Goal: Information Seeking & Learning: Learn about a topic

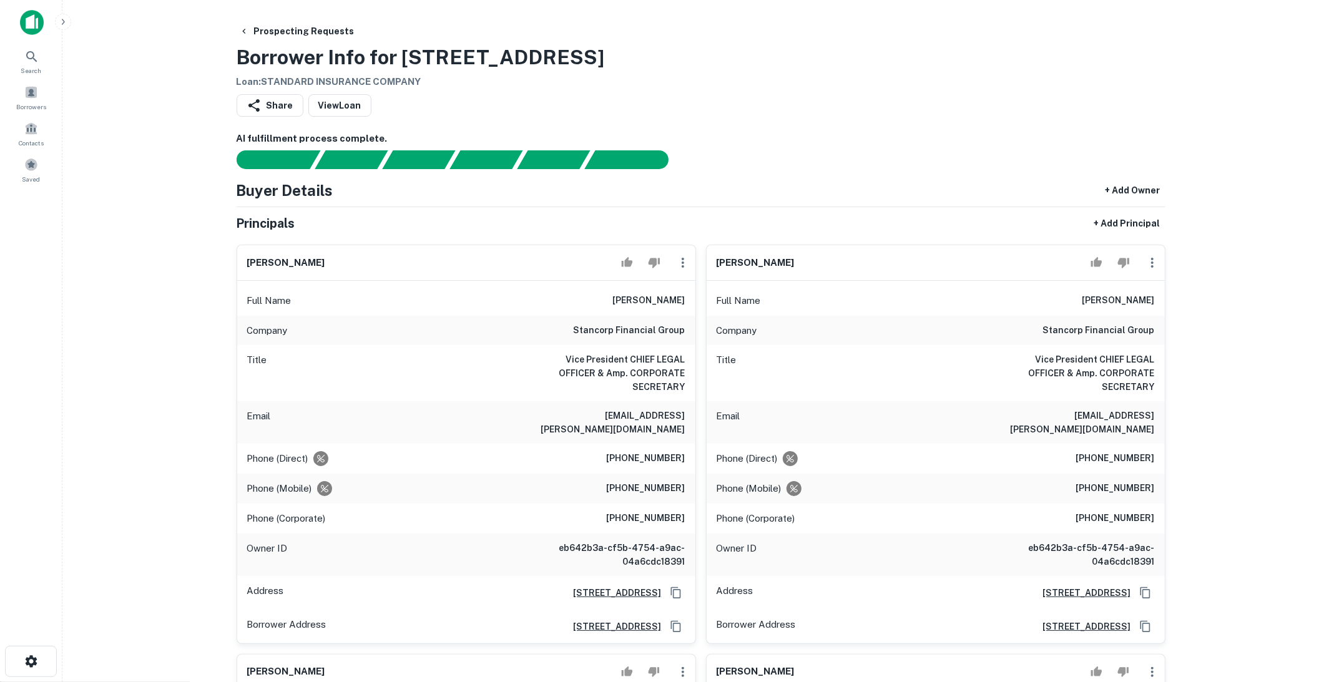
click at [32, 31] on img at bounding box center [32, 22] width 24 height 25
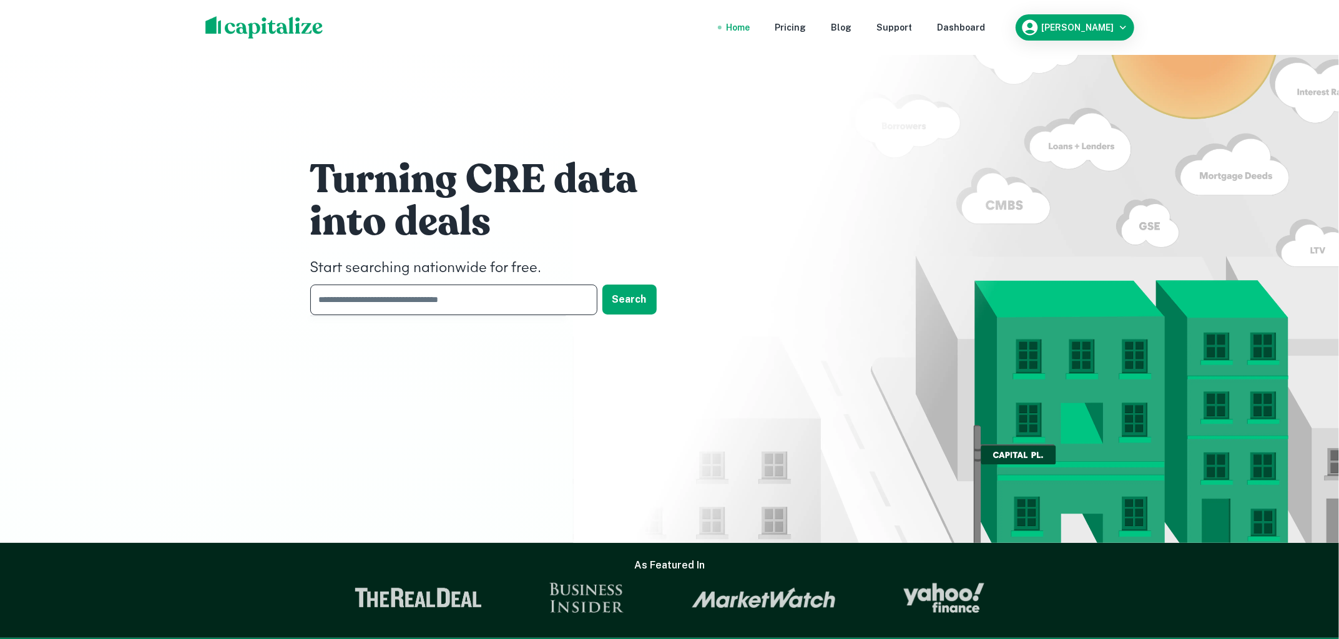
click at [518, 308] on input "text" at bounding box center [449, 300] width 278 height 31
click at [799, 335] on div "Turning CRE data into deals Start searching nationwide for free. ​ Search" at bounding box center [669, 239] width 749 height 479
click at [976, 29] on div "Dashboard" at bounding box center [961, 28] width 48 height 14
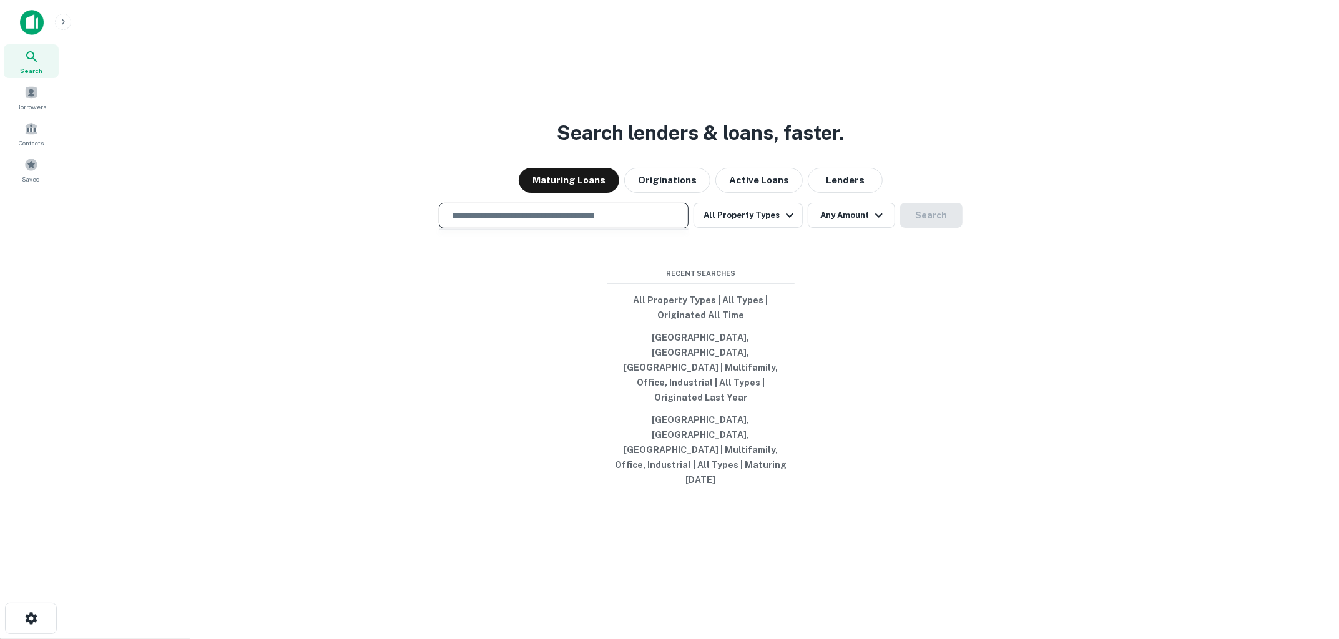
click at [595, 223] on input "text" at bounding box center [563, 215] width 238 height 14
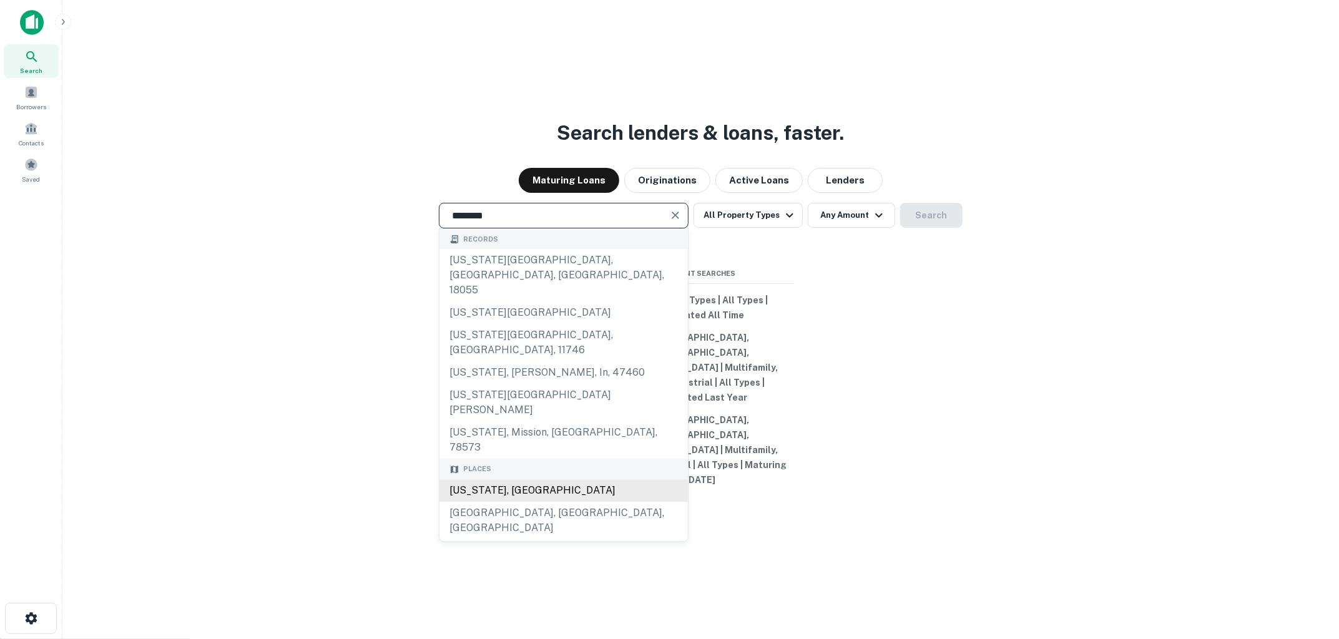
click at [539, 479] on div "[US_STATE], [GEOGRAPHIC_DATA]" at bounding box center [563, 490] width 248 height 22
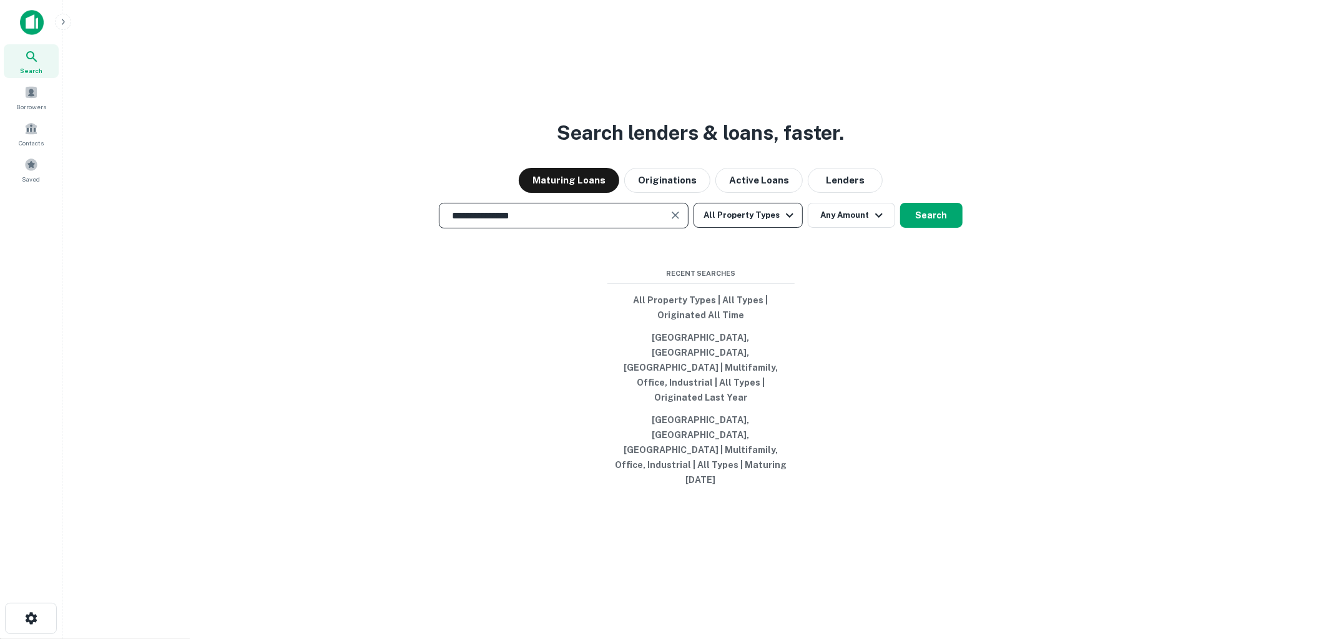
type input "**********"
click at [779, 228] on button "All Property Types" at bounding box center [747, 215] width 109 height 25
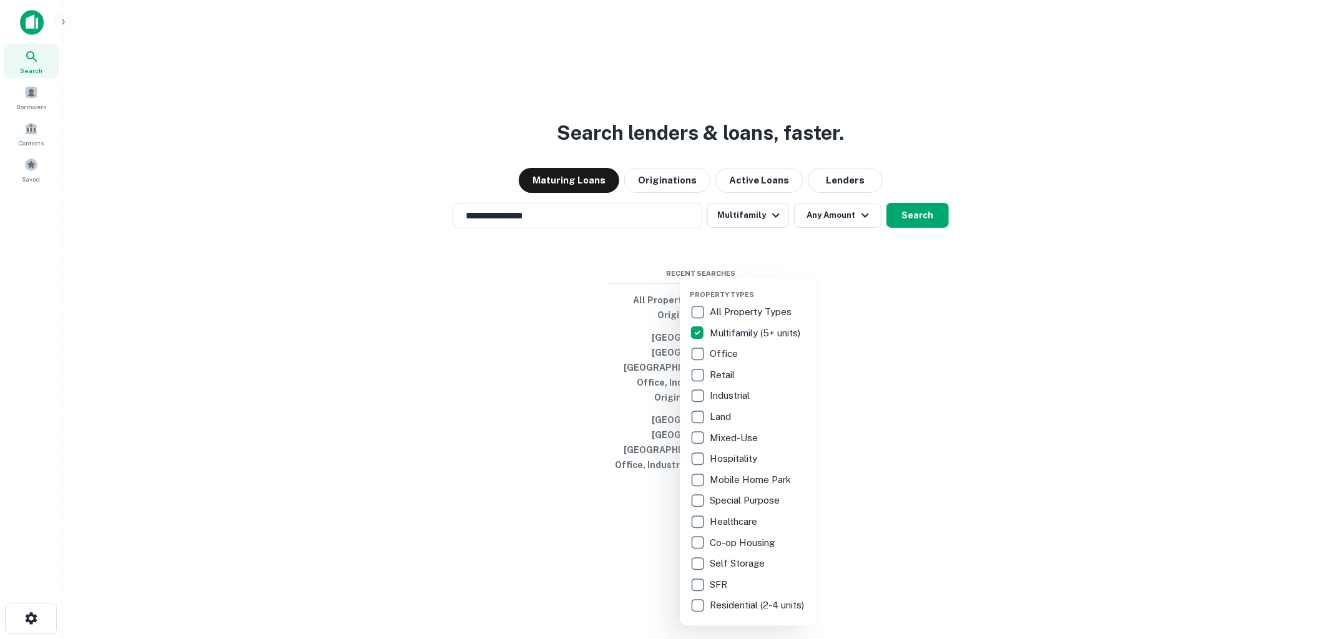
click at [928, 254] on div at bounding box center [669, 319] width 1339 height 639
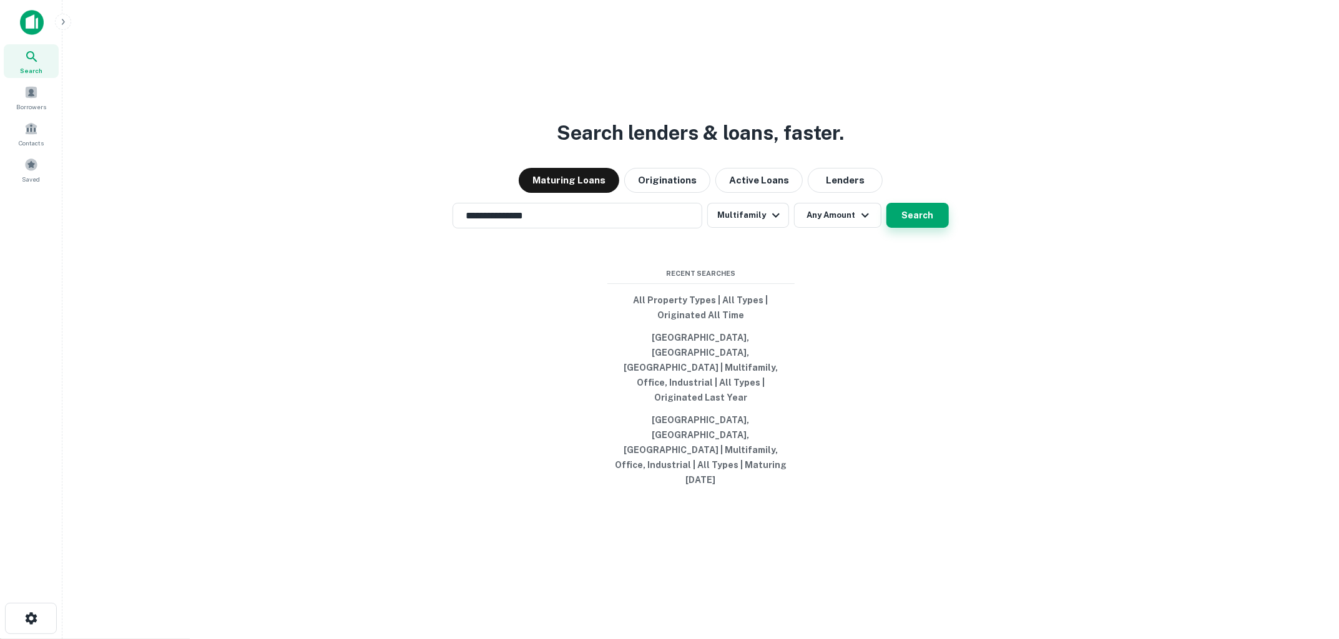
click at [926, 228] on button "Search" at bounding box center [917, 215] width 62 height 25
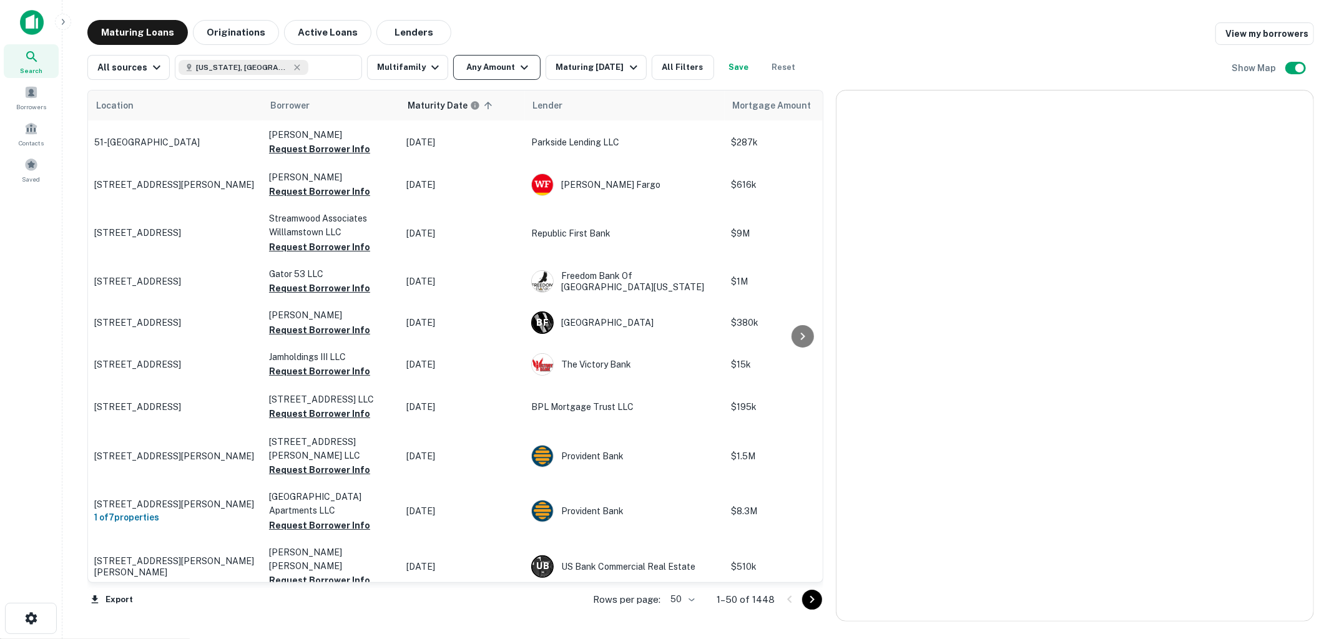
click at [517, 66] on icon "button" at bounding box center [524, 67] width 15 height 15
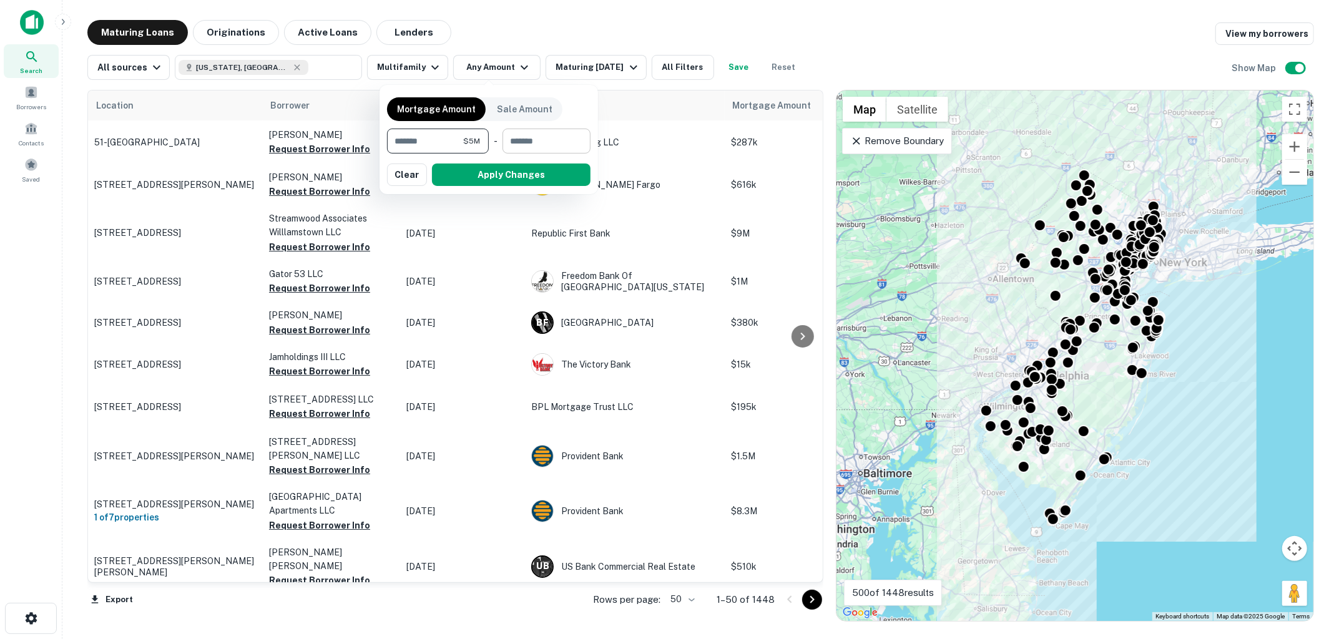
type input "*******"
click at [579, 144] on input "number" at bounding box center [541, 141] width 79 height 25
type input "********"
click at [554, 176] on button "Apply Changes" at bounding box center [511, 175] width 159 height 22
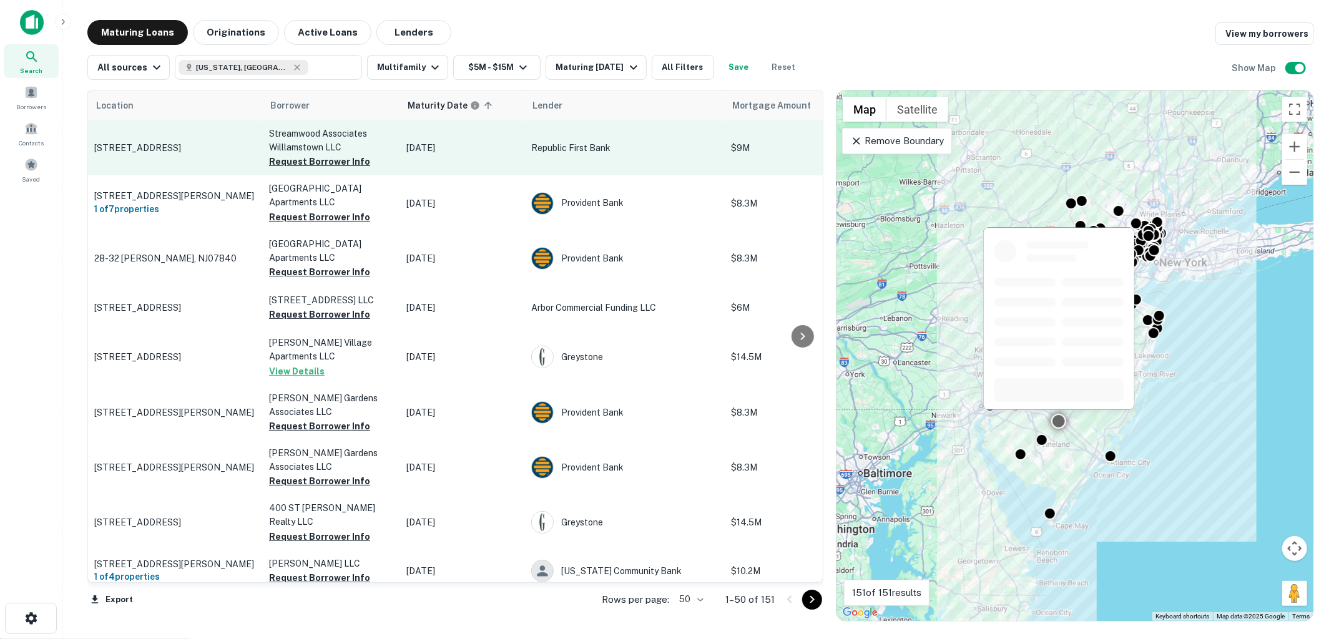
click at [186, 153] on p "[STREET_ADDRESS]" at bounding box center [175, 147] width 162 height 11
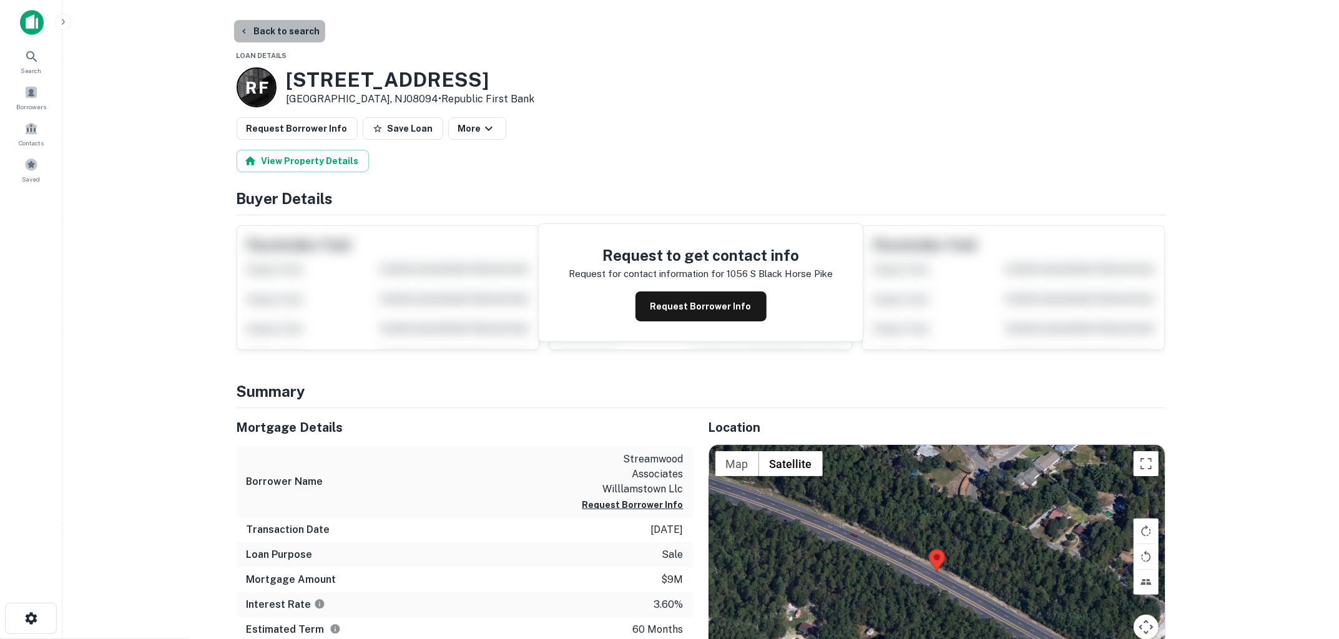
click at [302, 36] on button "Back to search" at bounding box center [279, 31] width 91 height 22
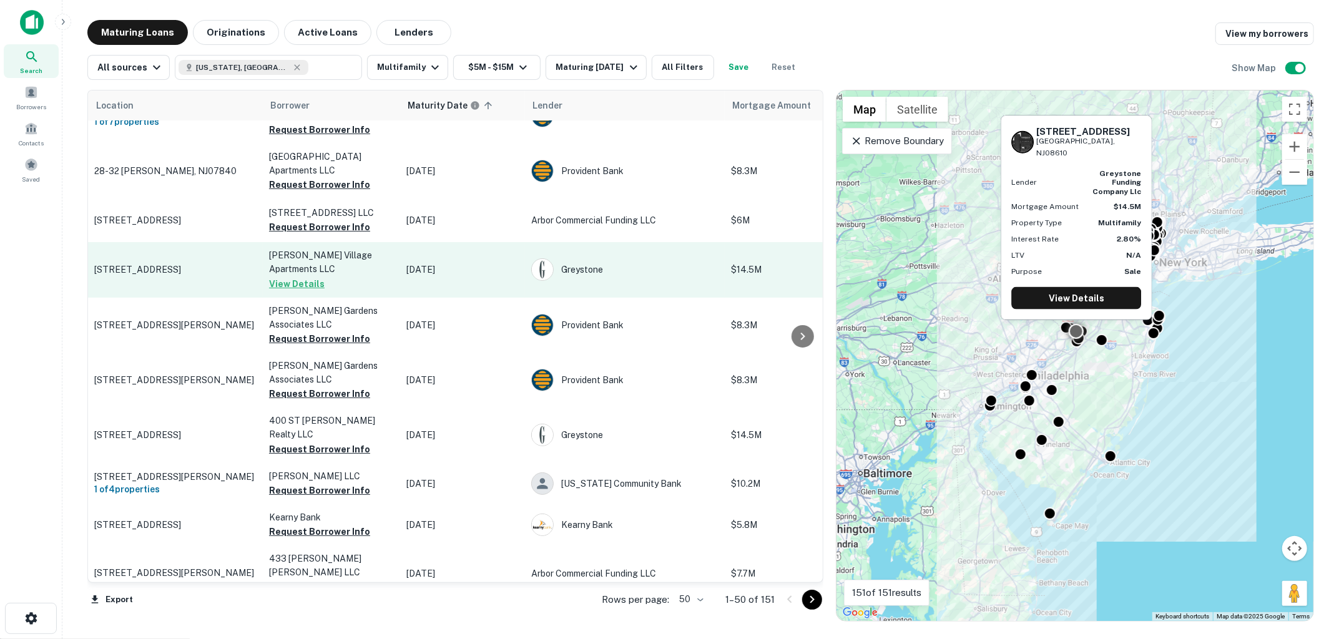
scroll to position [90, 0]
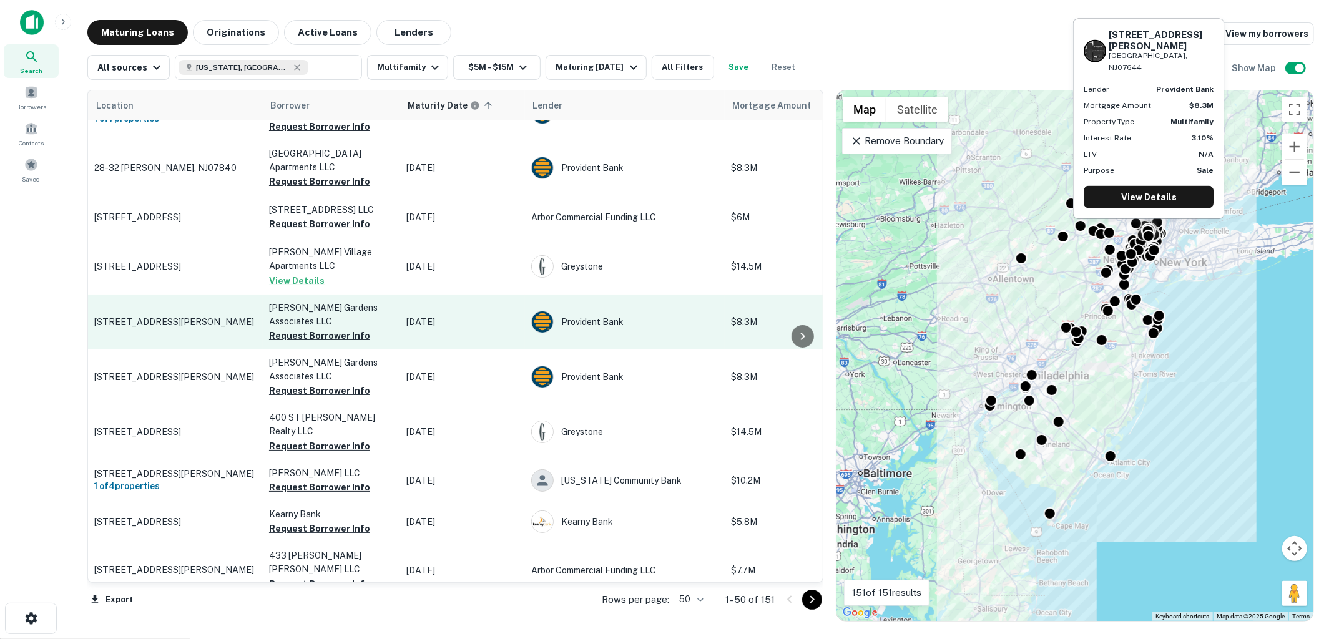
click at [175, 327] on td "[STREET_ADDRESS][PERSON_NAME]" at bounding box center [175, 322] width 175 height 55
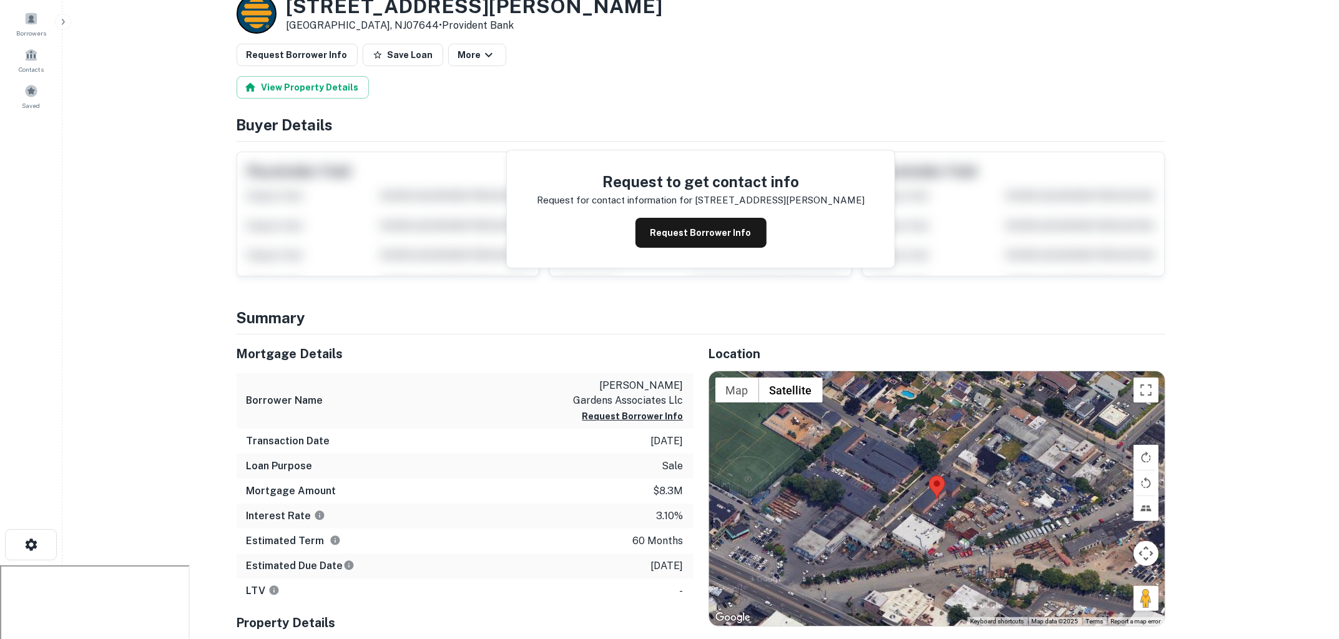
scroll to position [90, 0]
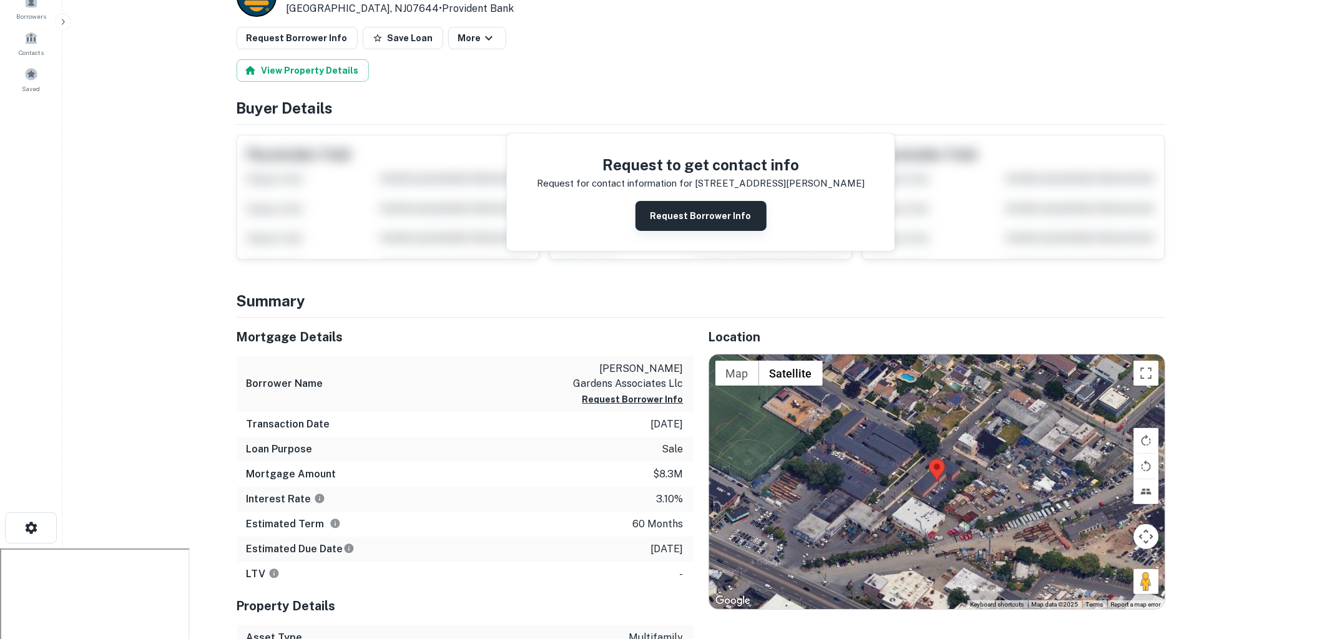
click at [703, 218] on button "Request Borrower Info" at bounding box center [700, 216] width 131 height 30
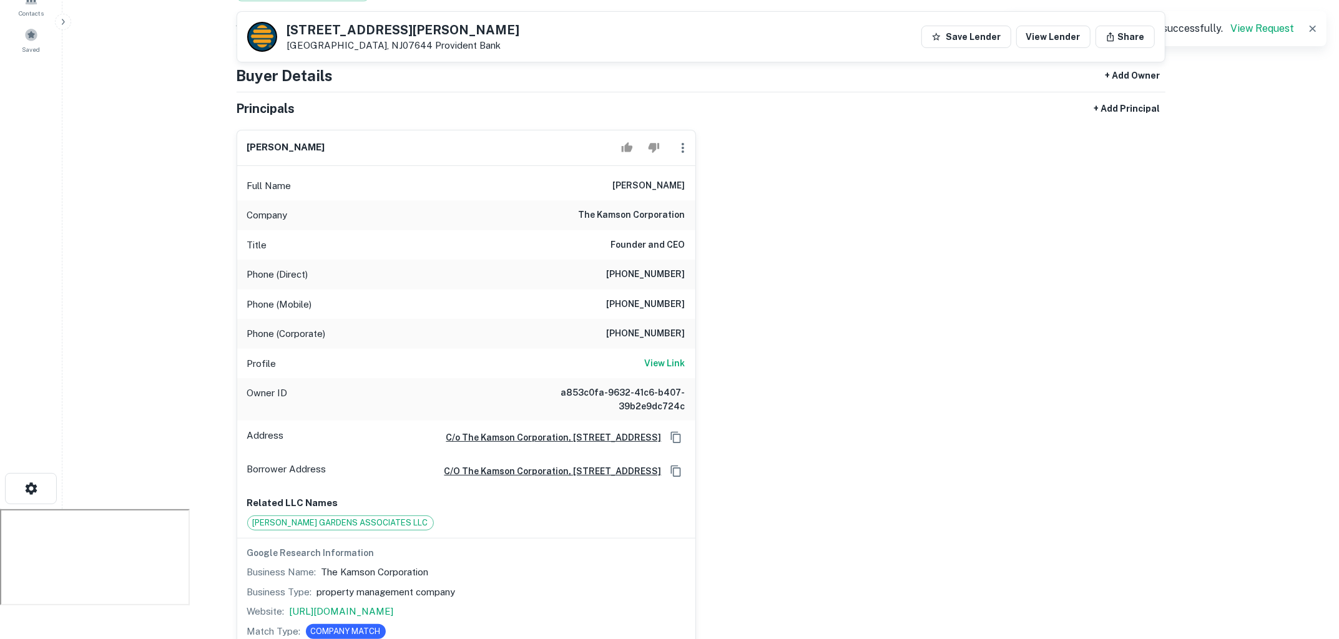
scroll to position [129, 0]
drag, startPoint x: 628, startPoint y: 186, endPoint x: 689, endPoint y: 186, distance: 60.5
click at [689, 186] on div "Full Name [PERSON_NAME]" at bounding box center [466, 187] width 458 height 30
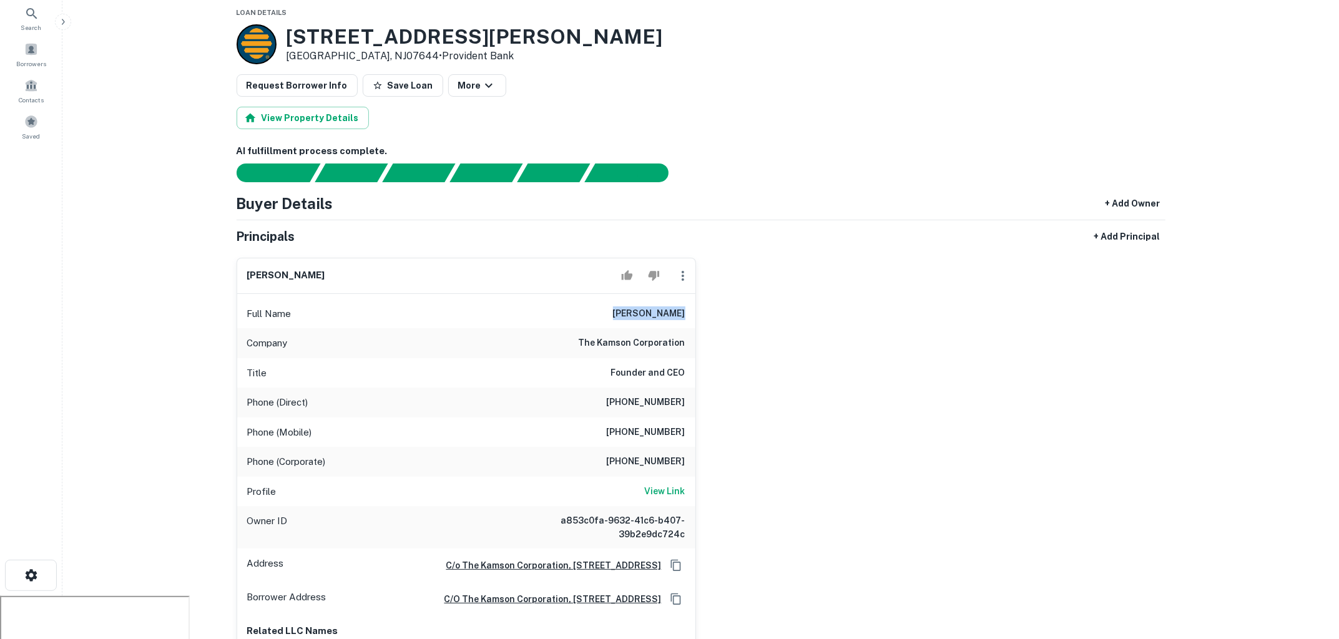
scroll to position [0, 0]
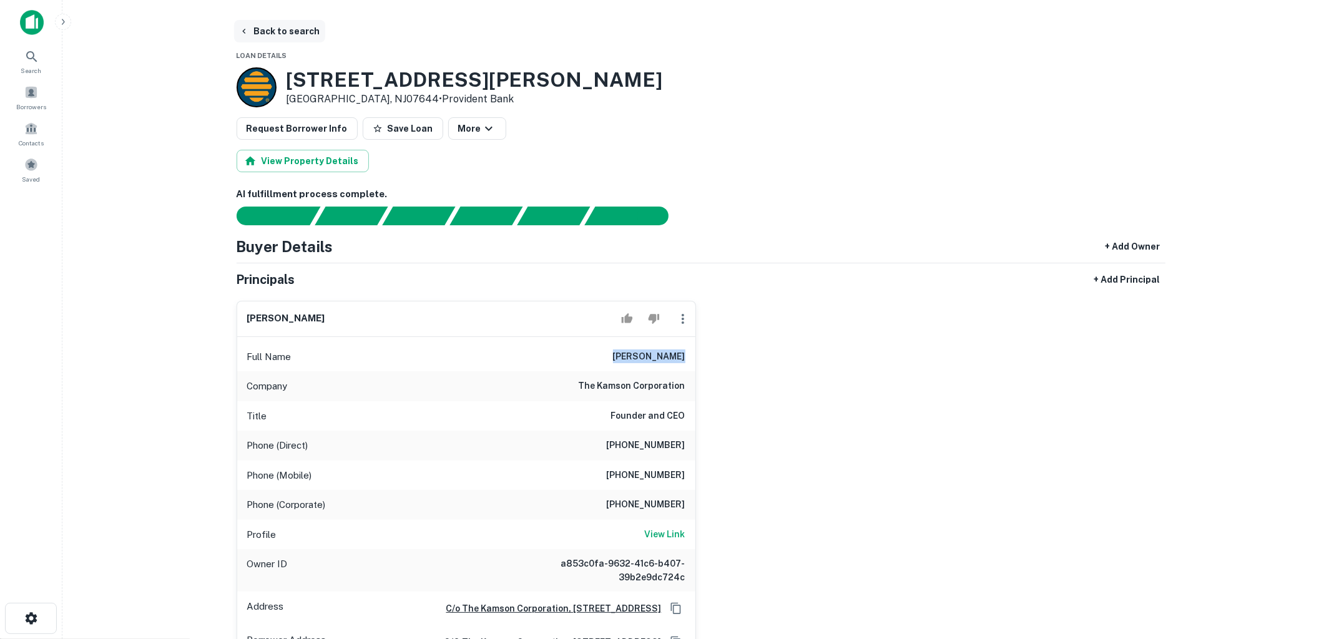
click at [294, 27] on button "Back to search" at bounding box center [279, 31] width 91 height 22
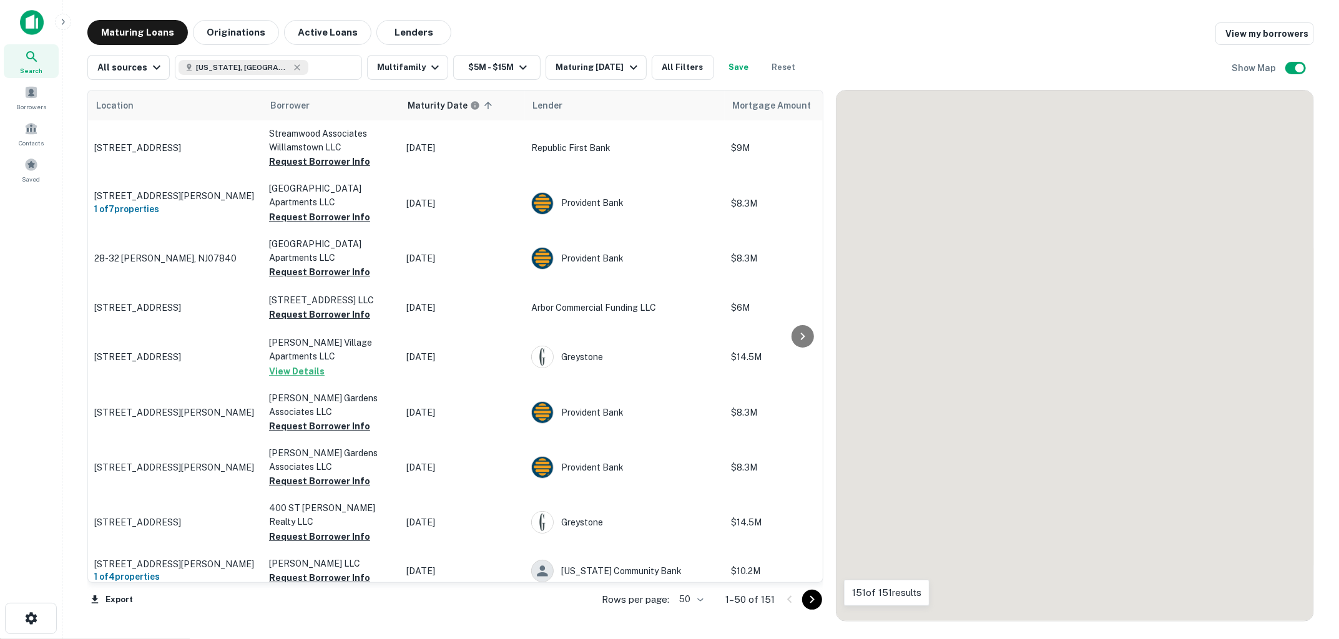
scroll to position [90, 0]
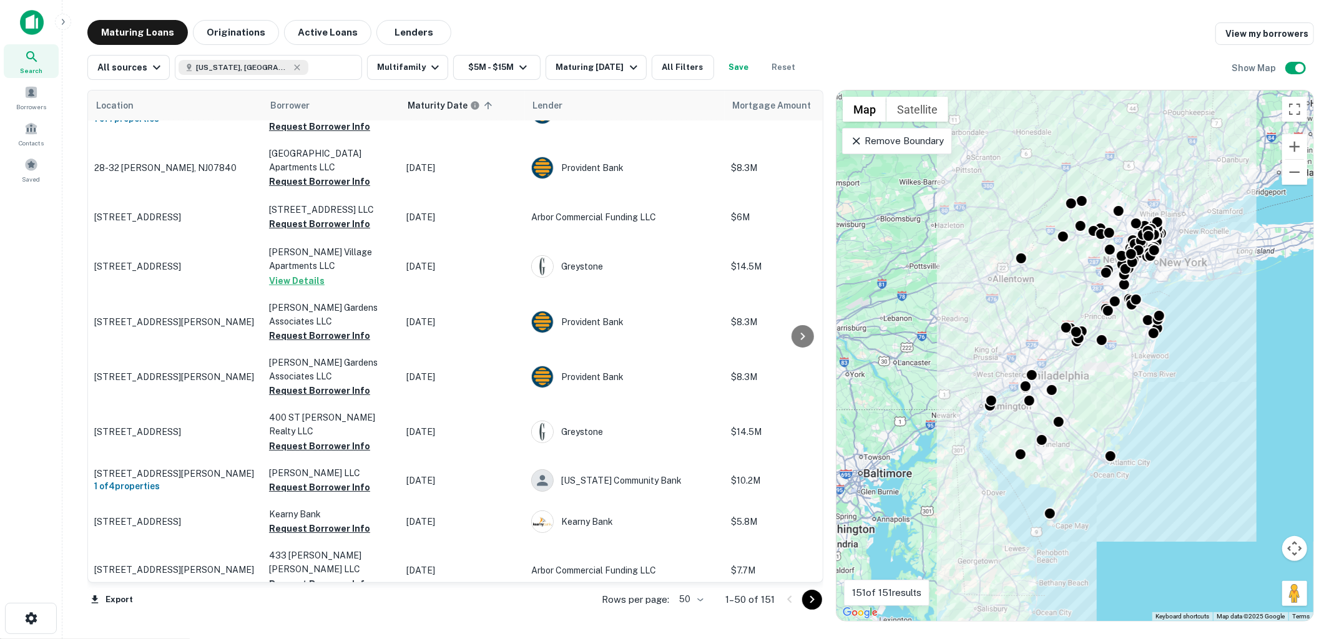
click at [854, 139] on icon at bounding box center [856, 140] width 7 height 7
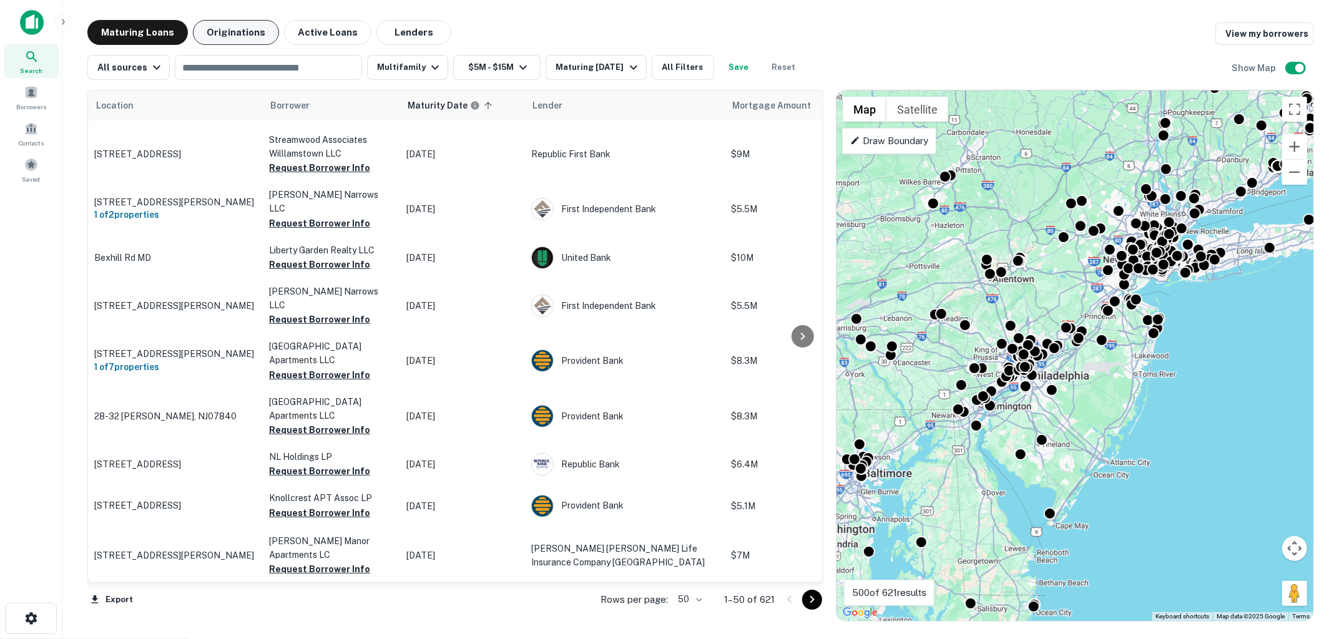
click at [239, 37] on button "Originations" at bounding box center [236, 32] width 86 height 25
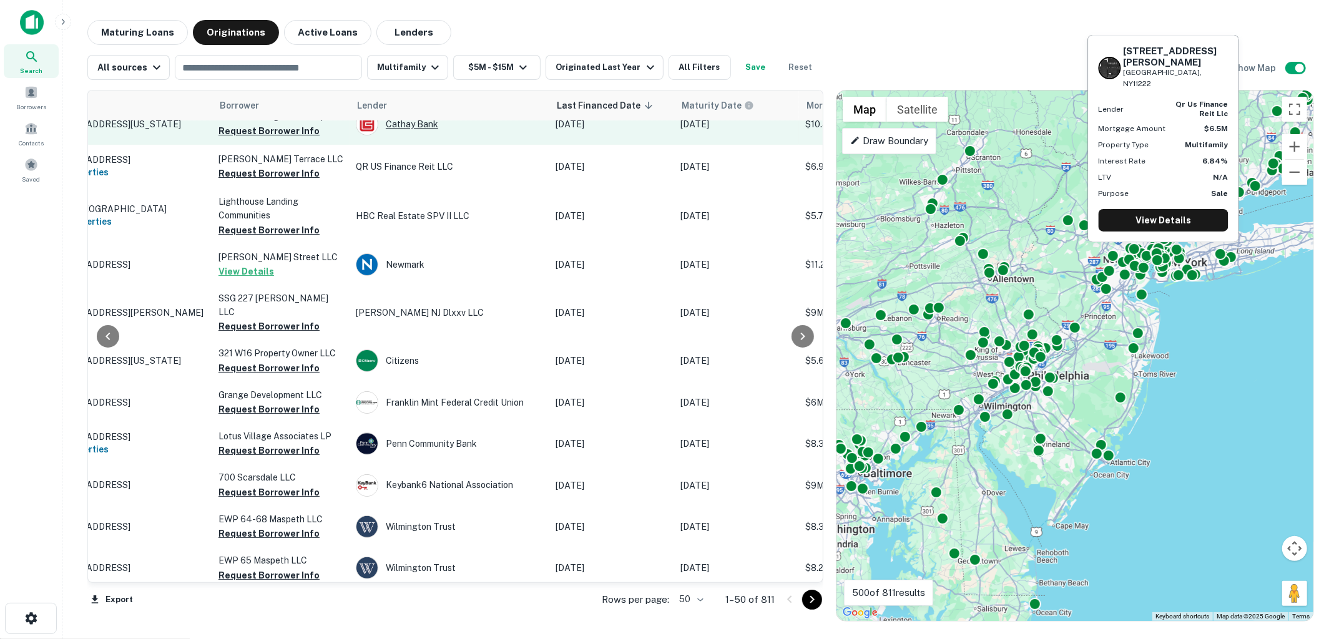
scroll to position [0, 51]
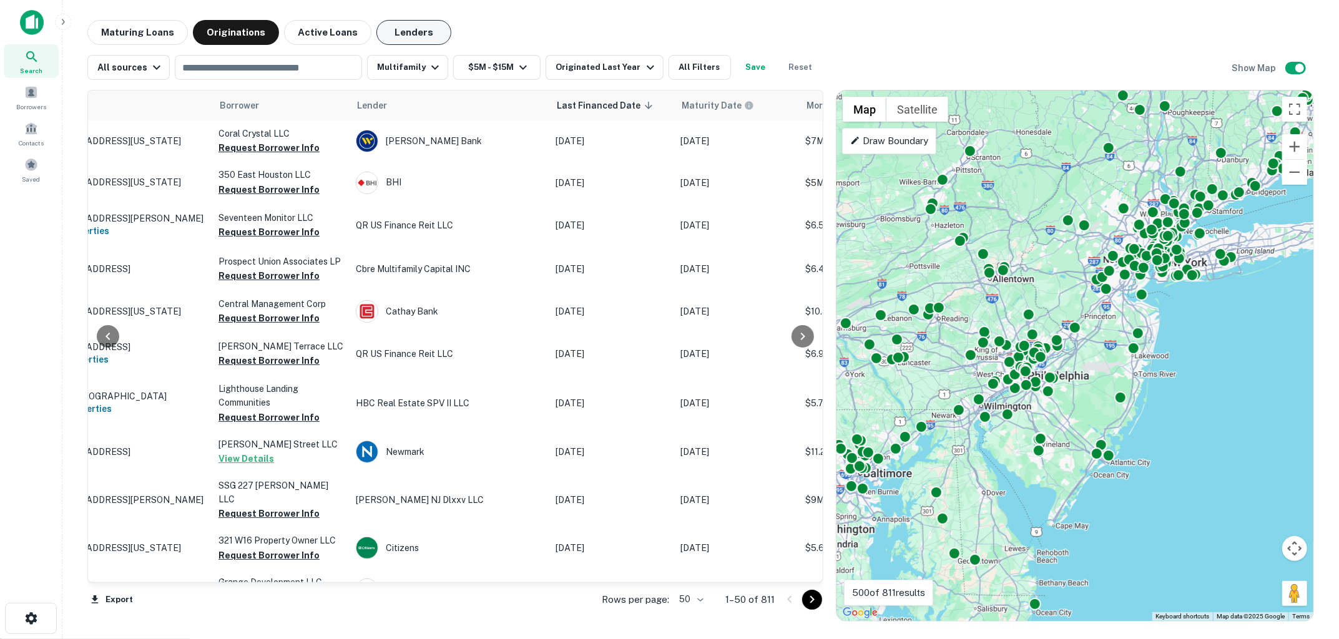
click at [407, 28] on button "Lenders" at bounding box center [413, 32] width 75 height 25
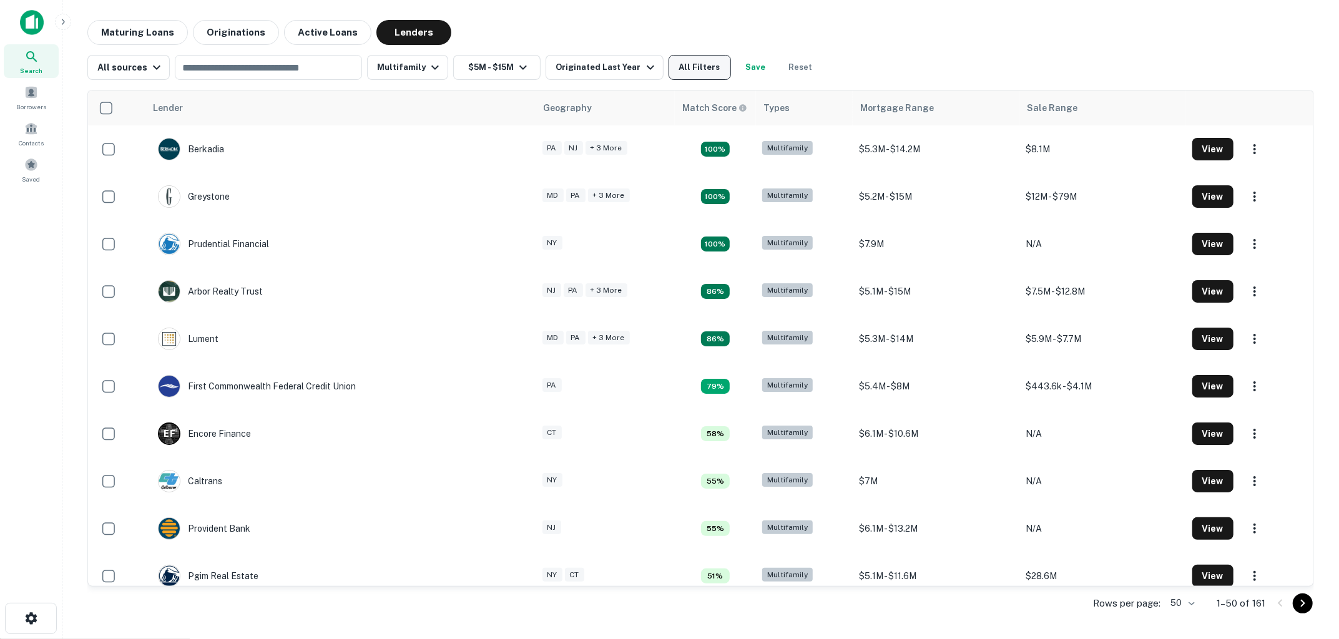
click at [686, 73] on button "All Filters" at bounding box center [699, 67] width 62 height 25
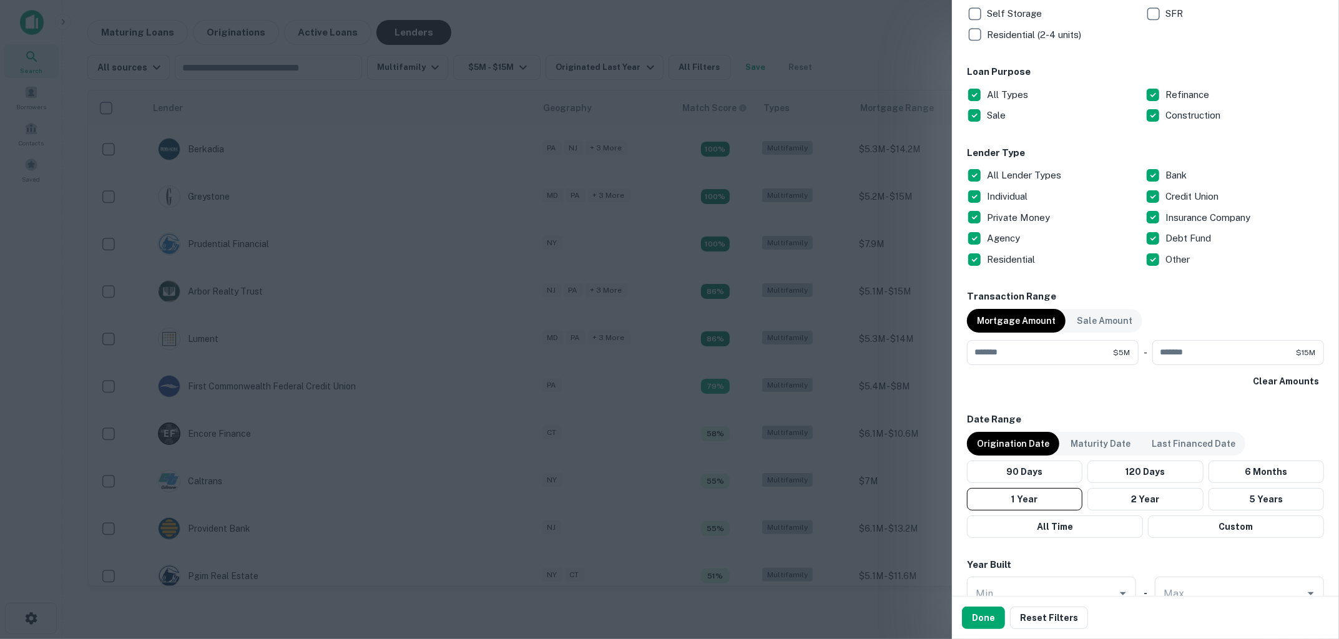
scroll to position [368, 0]
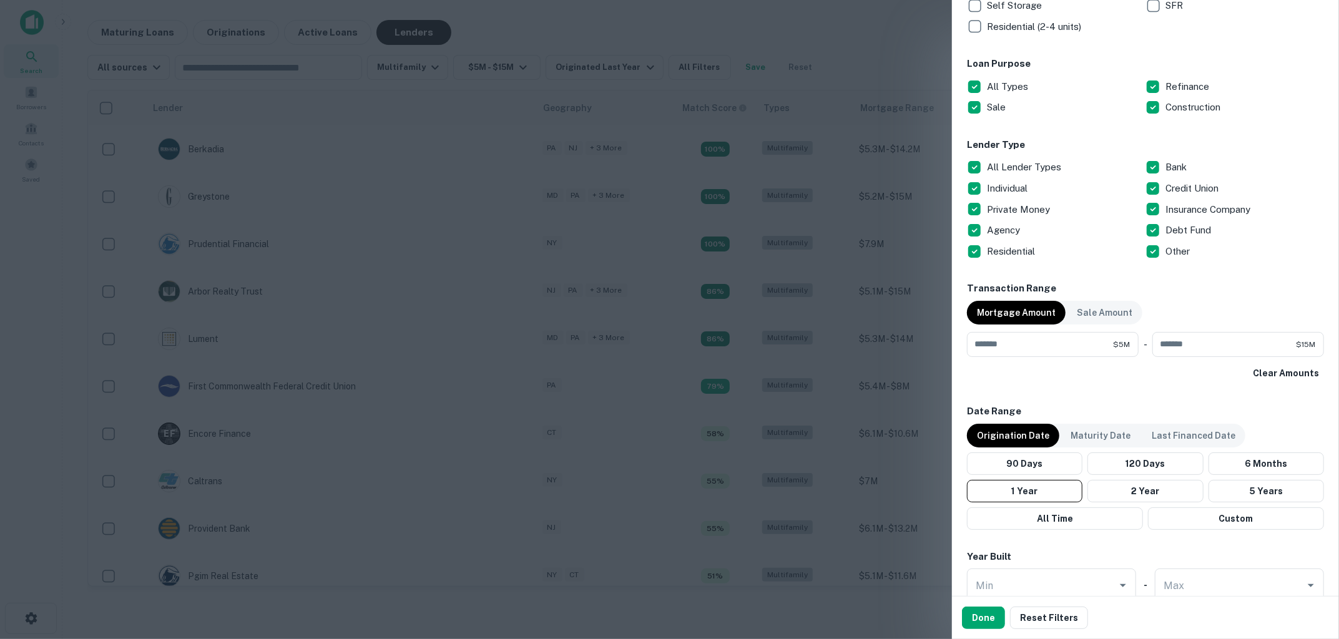
click at [517, 281] on div at bounding box center [669, 319] width 1339 height 639
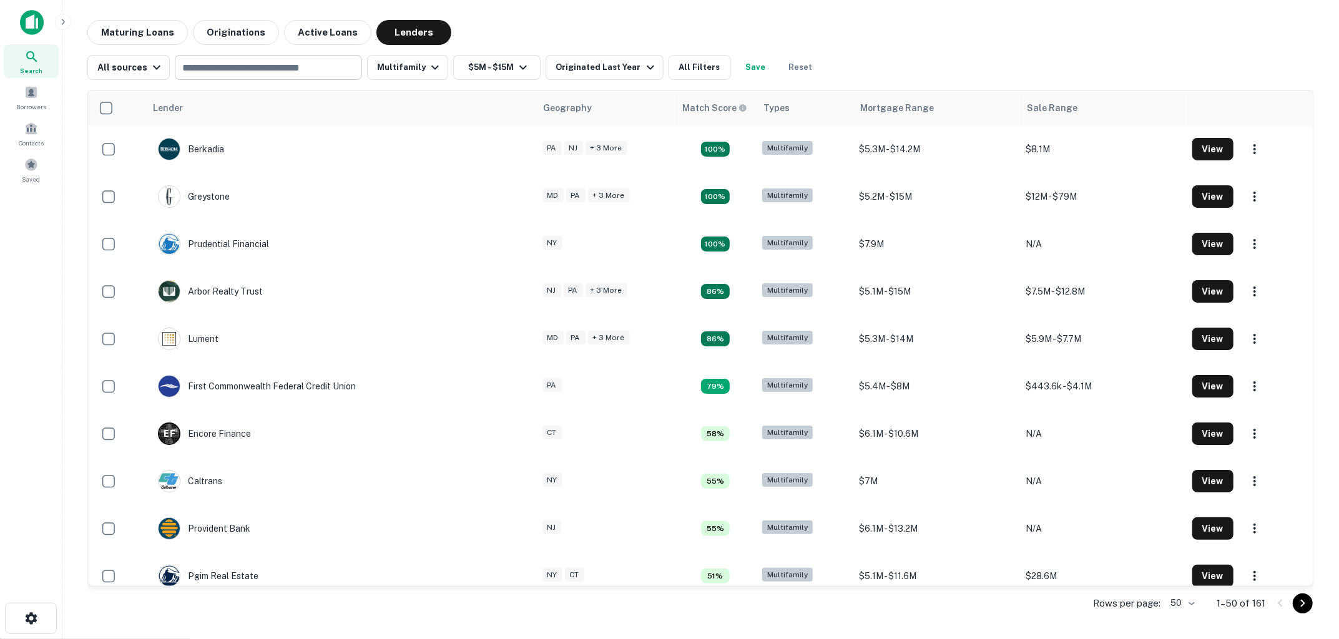
click at [306, 79] on div "​" at bounding box center [268, 67] width 187 height 25
type input "******"
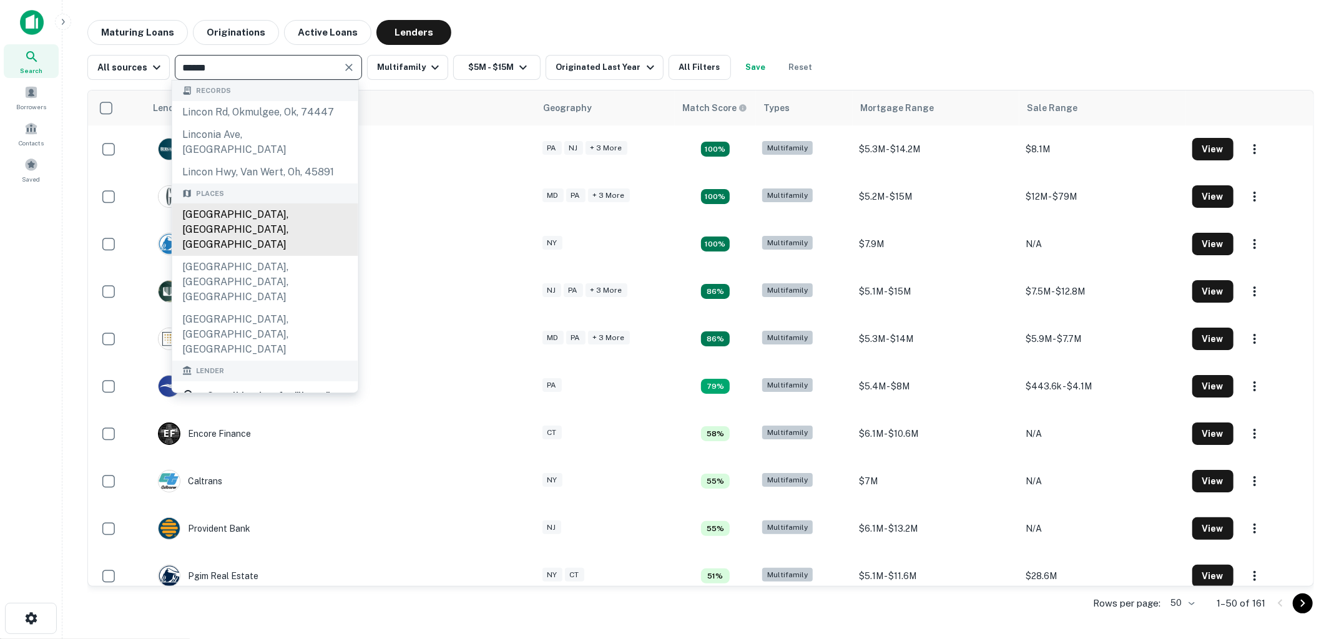
click at [271, 203] on div "[GEOGRAPHIC_DATA], [GEOGRAPHIC_DATA], [GEOGRAPHIC_DATA]" at bounding box center [265, 229] width 186 height 52
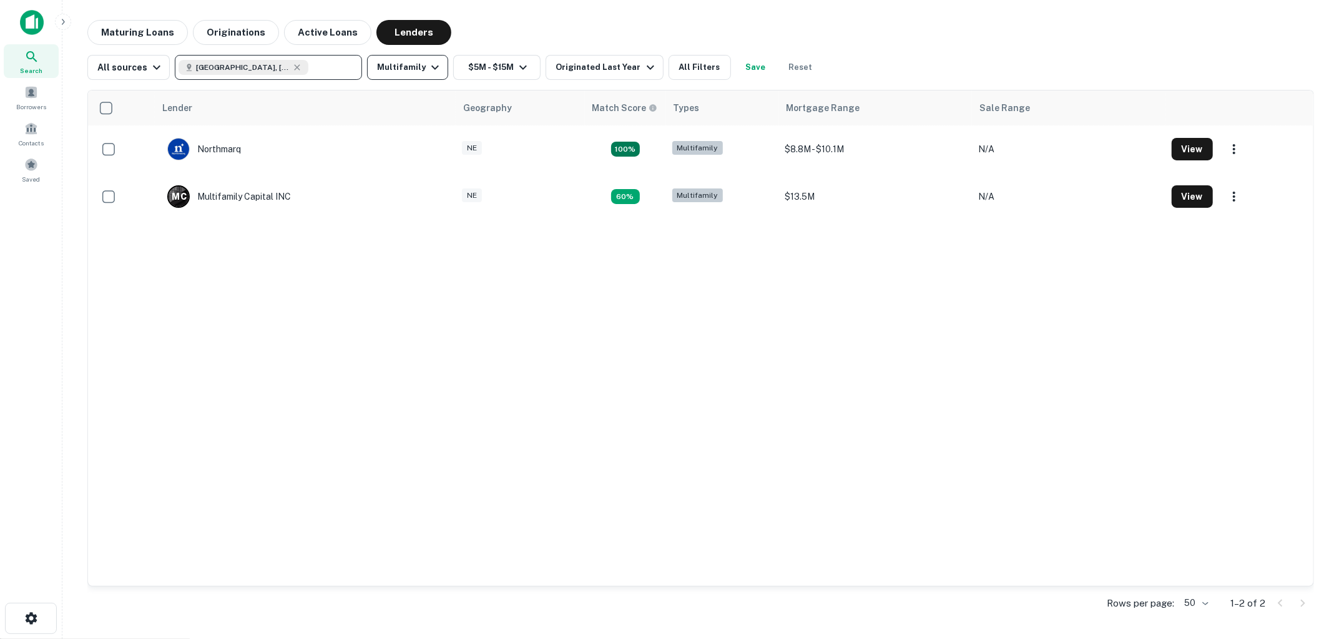
click at [427, 71] on icon "button" at bounding box center [434, 67] width 15 height 15
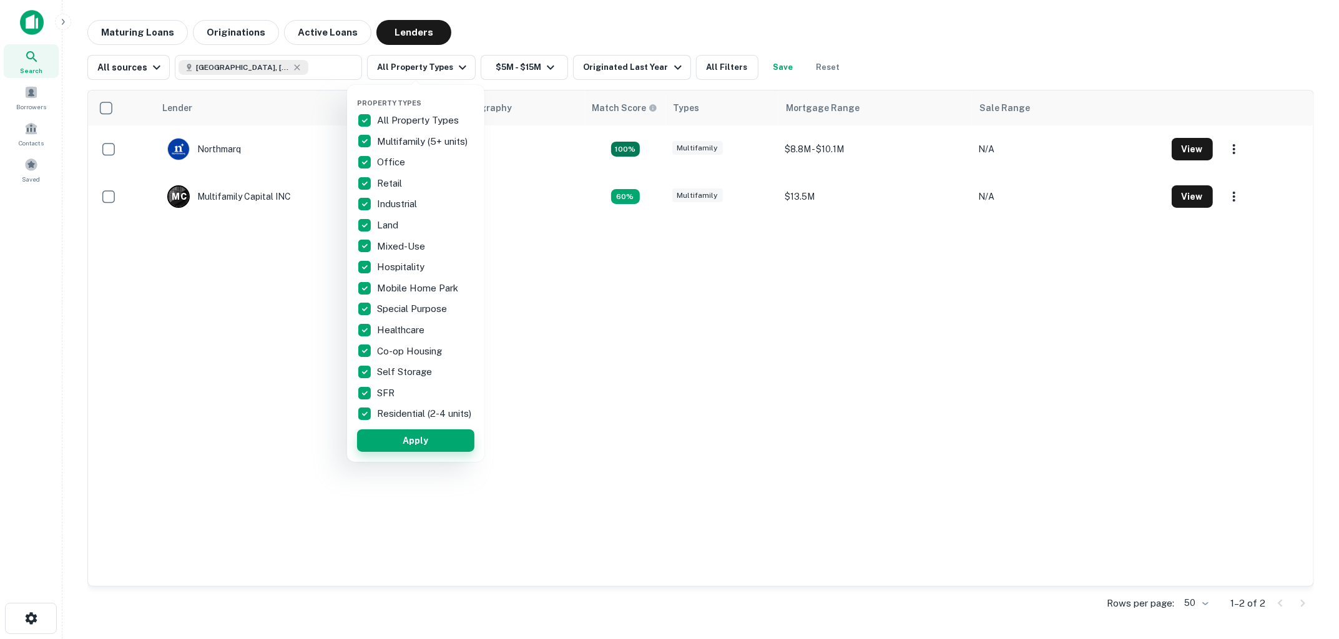
click at [423, 448] on button "Apply" at bounding box center [415, 440] width 117 height 22
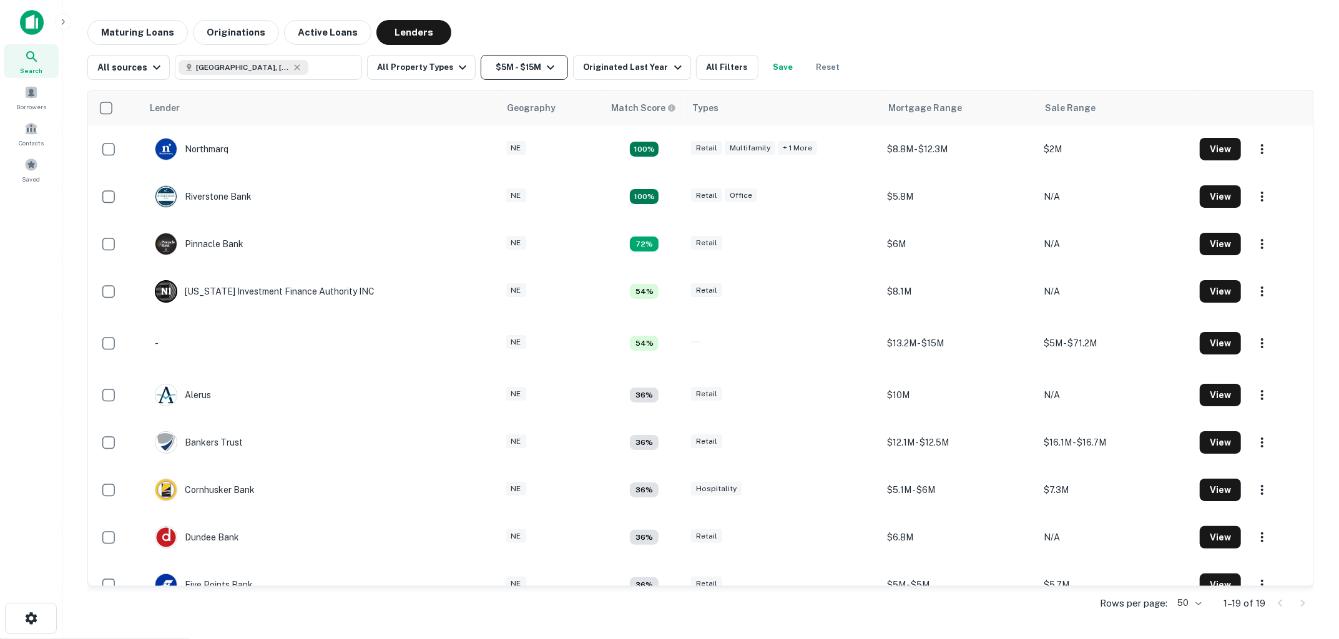
click at [549, 69] on icon "button" at bounding box center [550, 67] width 15 height 15
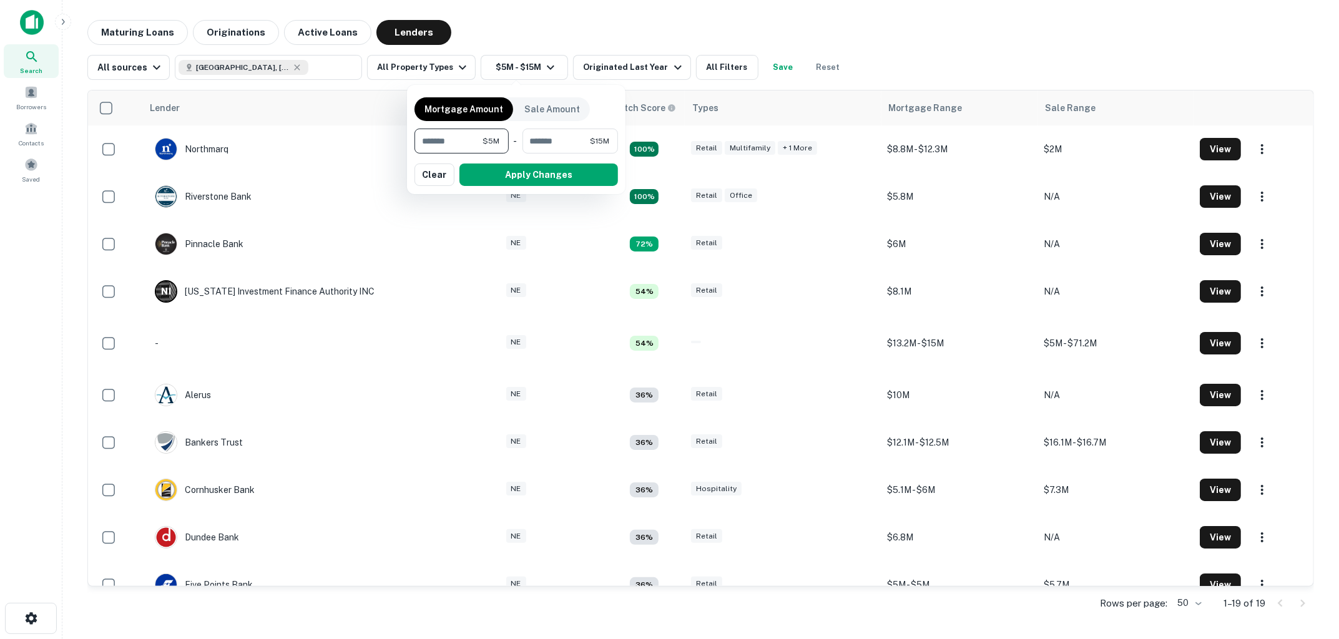
click at [471, 145] on input "*******" at bounding box center [448, 141] width 69 height 25
click at [547, 144] on input "********" at bounding box center [555, 141] width 67 height 25
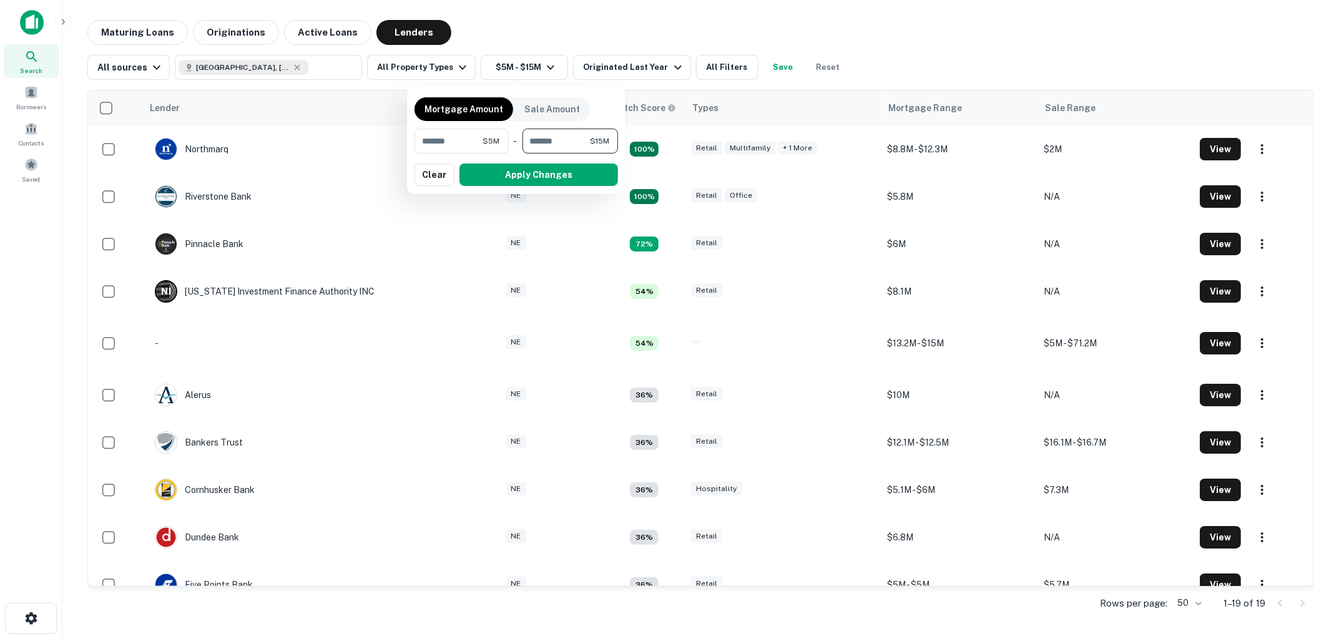
click at [547, 144] on input "********" at bounding box center [555, 141] width 67 height 25
click at [550, 171] on button "Apply Changes" at bounding box center [538, 175] width 159 height 22
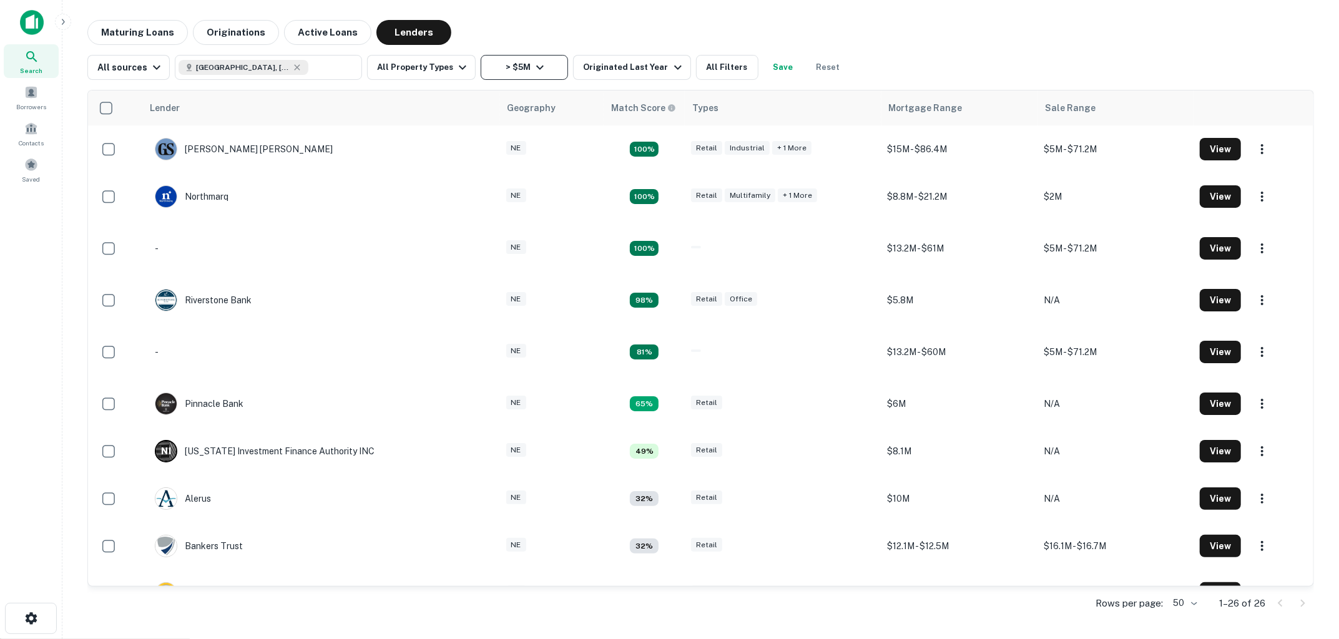
click at [537, 64] on icon "button" at bounding box center [539, 67] width 15 height 15
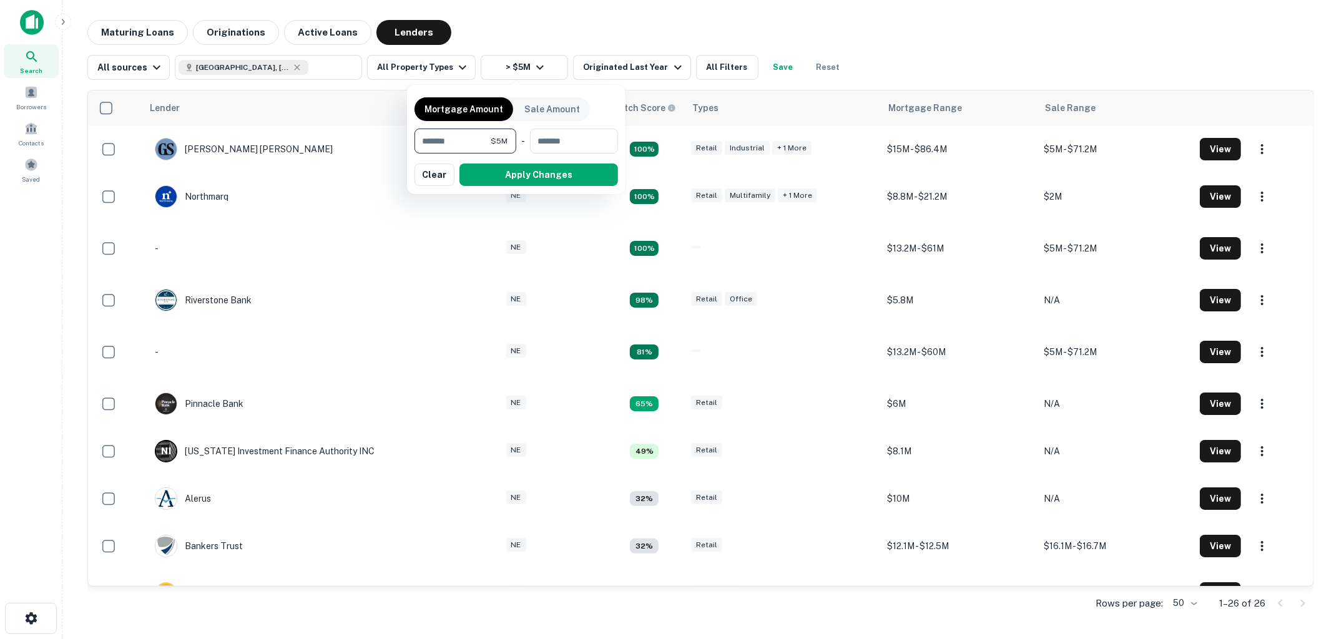
click at [469, 140] on input "*******" at bounding box center [452, 141] width 76 height 25
click at [490, 173] on button "Apply Changes" at bounding box center [519, 175] width 197 height 22
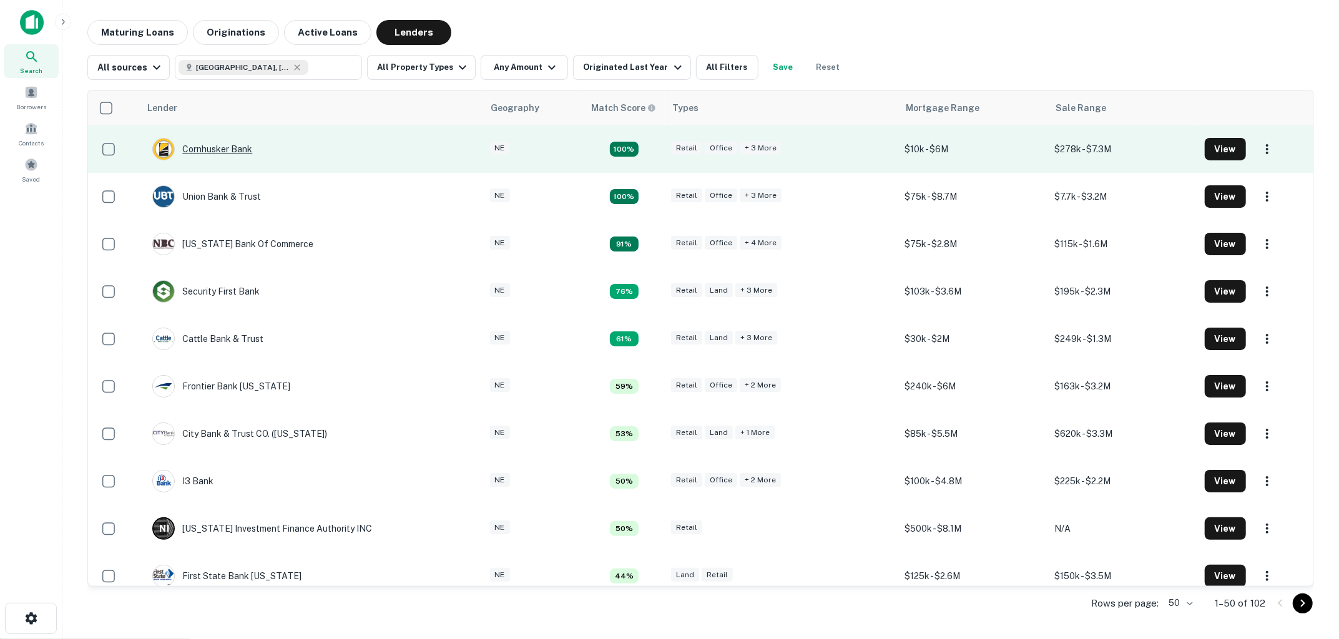
click at [228, 143] on div "Cornhusker Bank" at bounding box center [202, 149] width 100 height 22
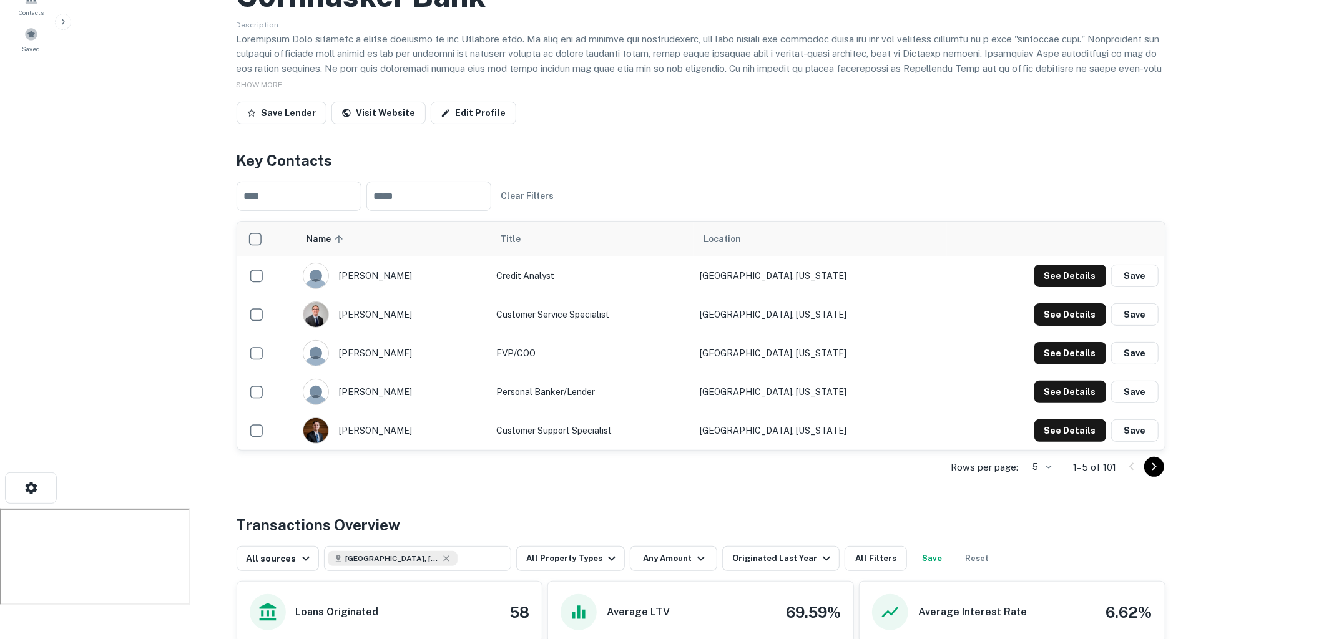
scroll to position [206, 0]
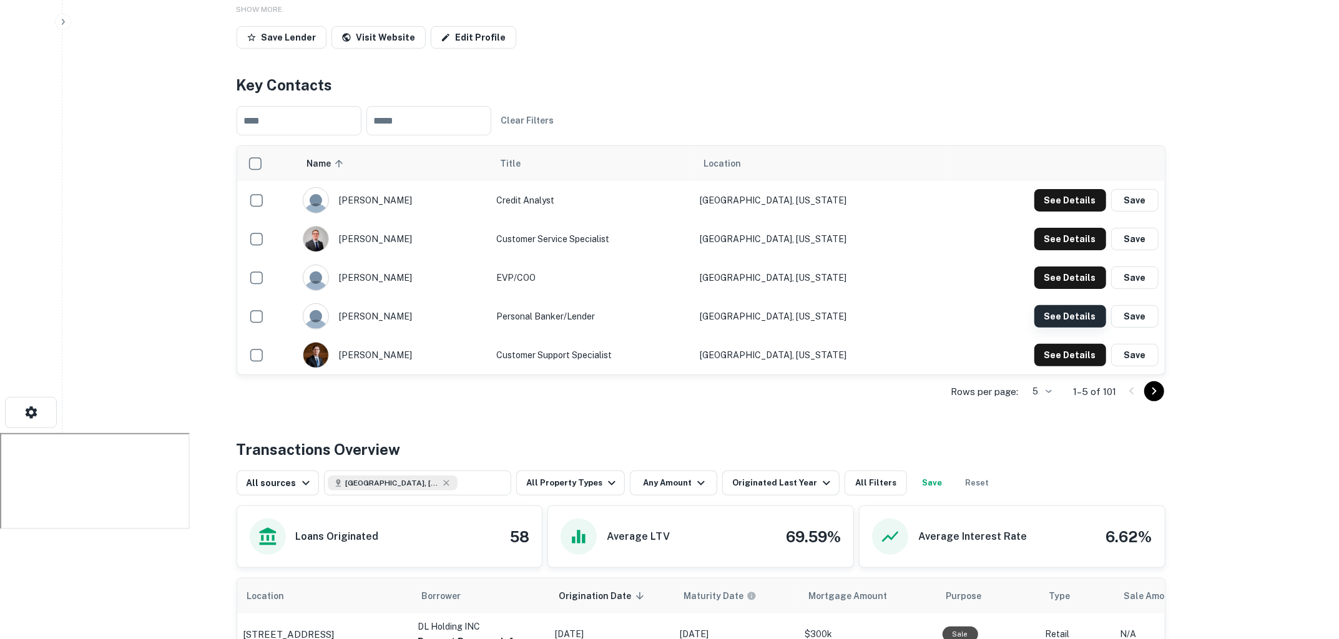
click at [1066, 212] on button "See Details" at bounding box center [1070, 200] width 72 height 22
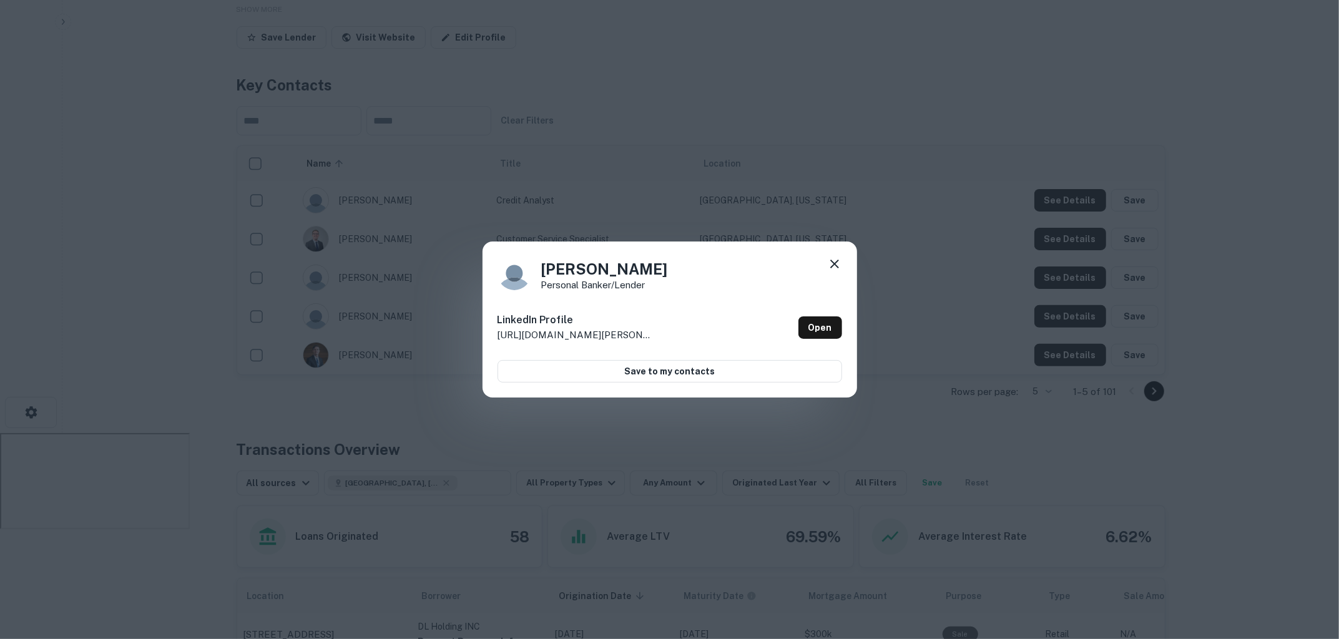
click at [837, 266] on icon at bounding box center [834, 263] width 15 height 15
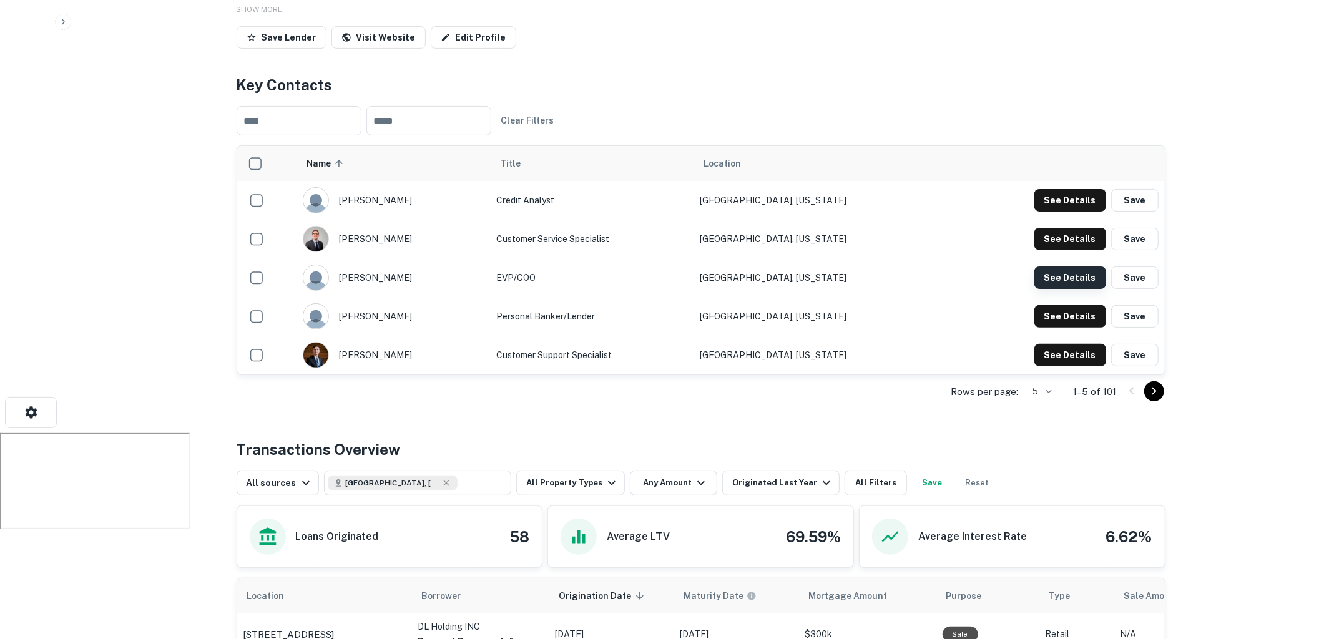
click at [1050, 212] on button "See Details" at bounding box center [1070, 200] width 72 height 22
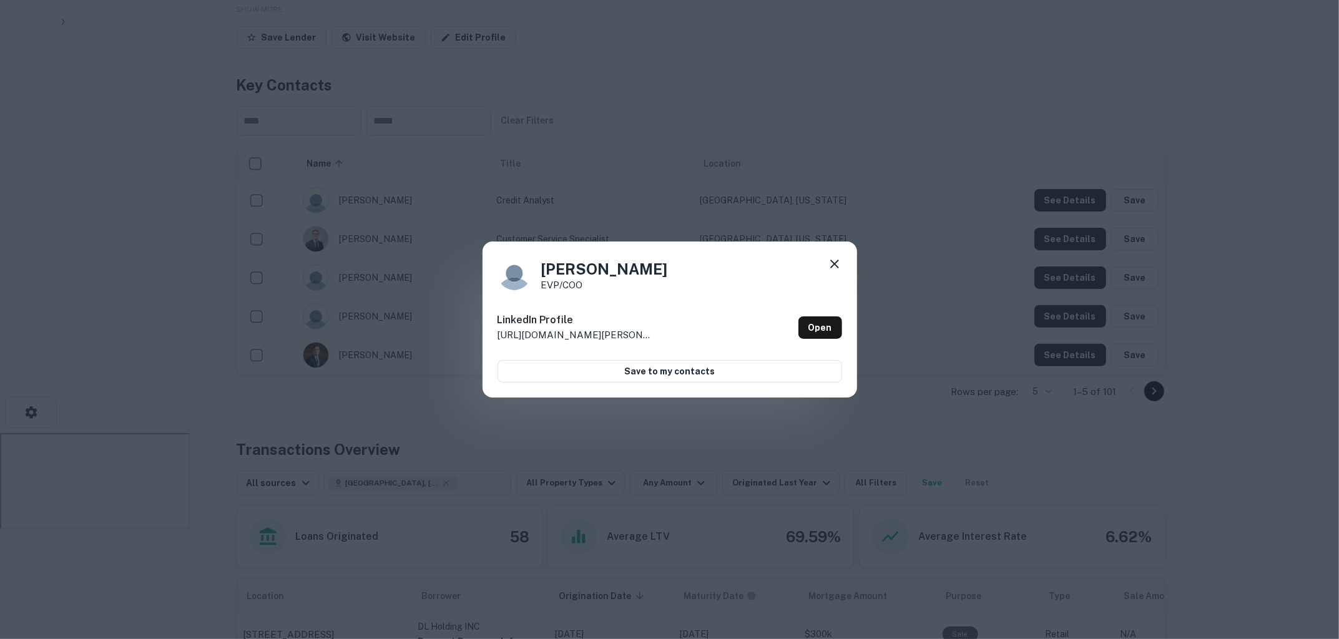
click at [834, 270] on icon at bounding box center [834, 263] width 15 height 15
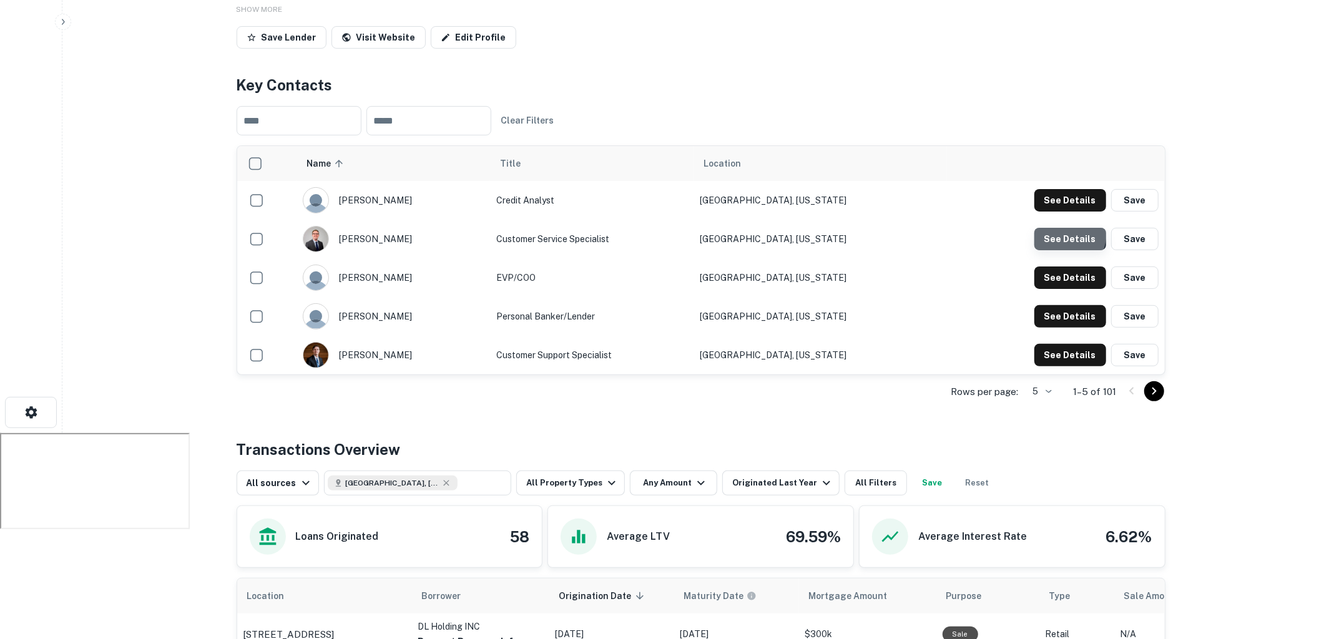
click at [1052, 212] on button "See Details" at bounding box center [1070, 200] width 72 height 22
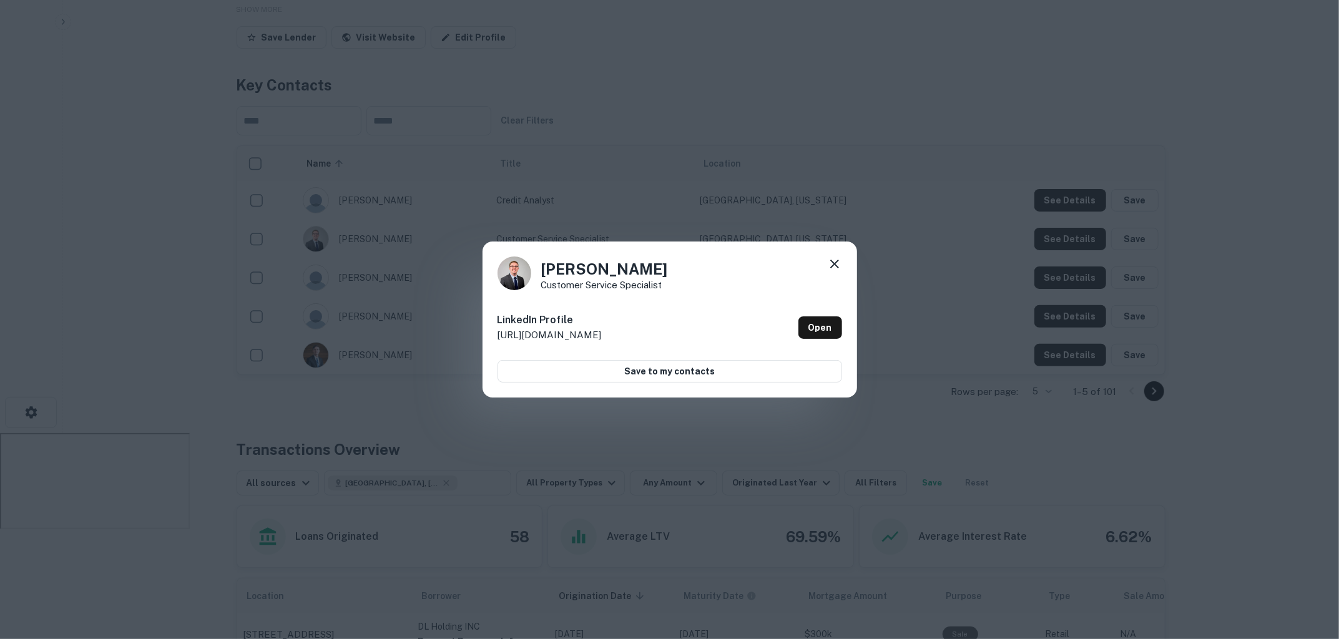
click at [831, 262] on icon at bounding box center [834, 263] width 15 height 15
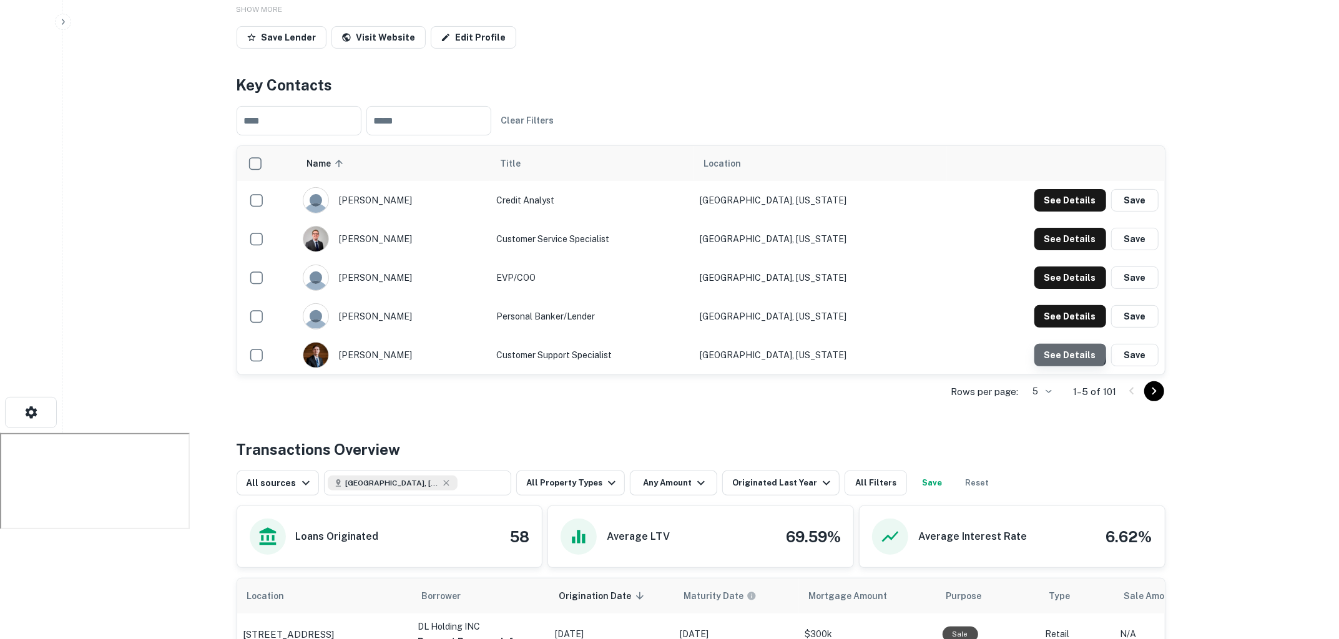
click at [1055, 212] on button "See Details" at bounding box center [1070, 200] width 72 height 22
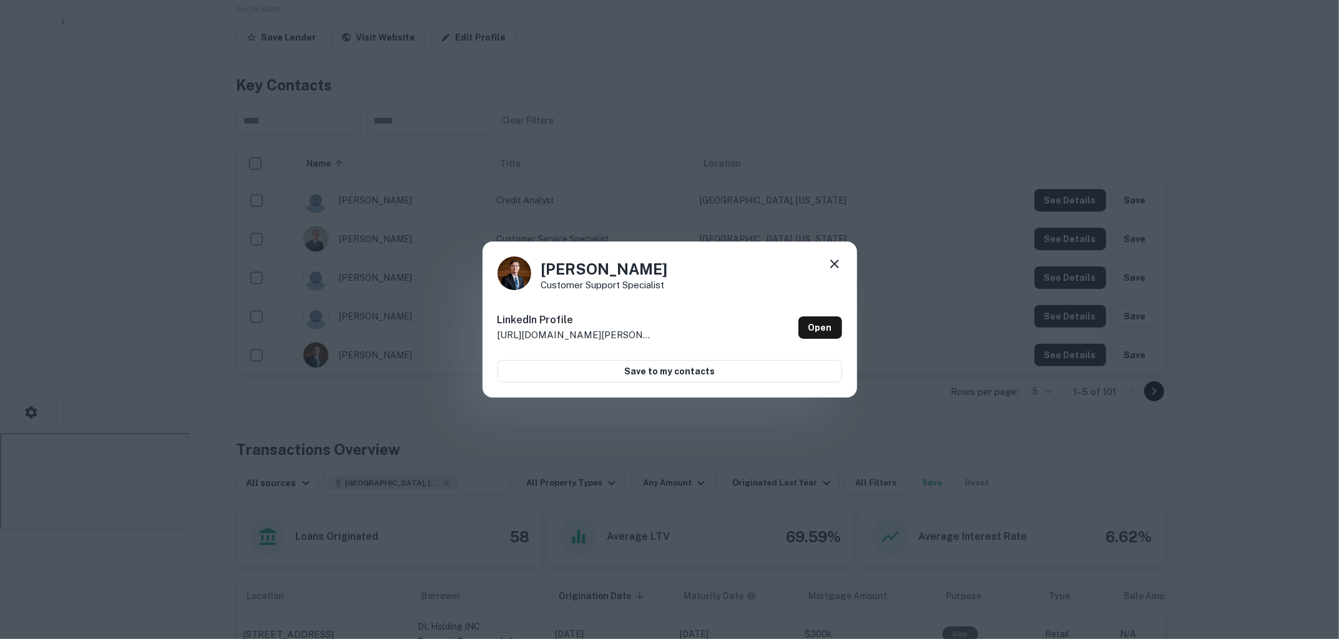
click at [835, 263] on icon at bounding box center [834, 264] width 9 height 9
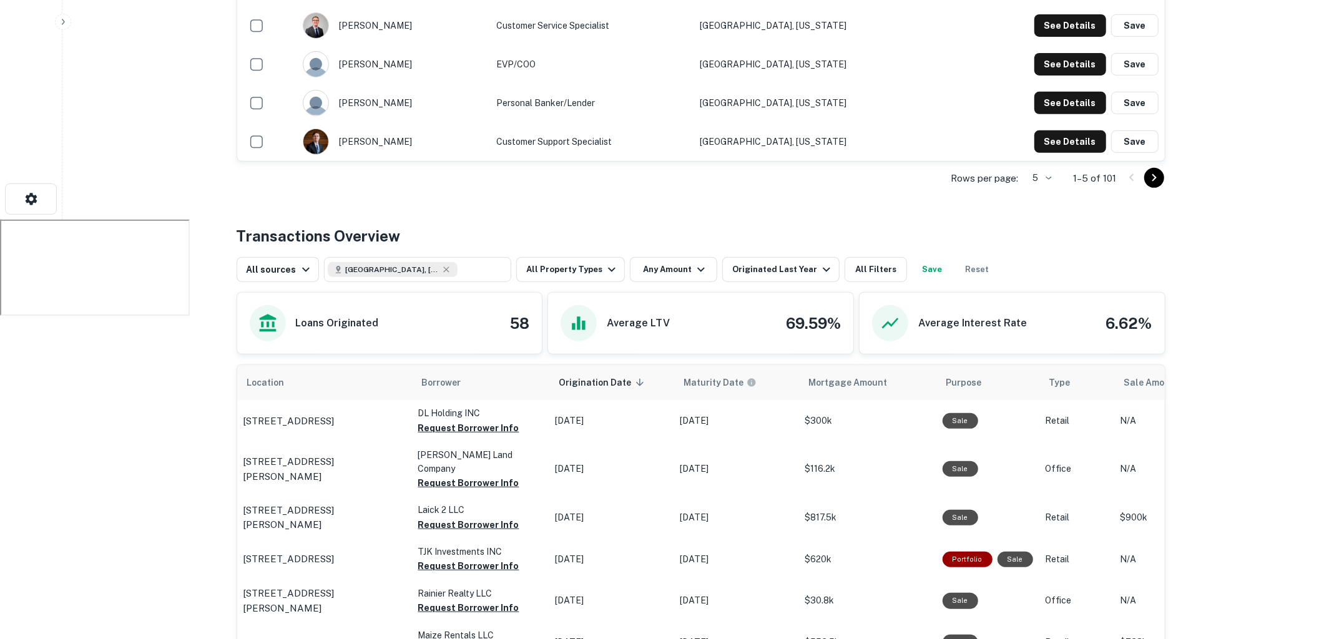
scroll to position [430, 0]
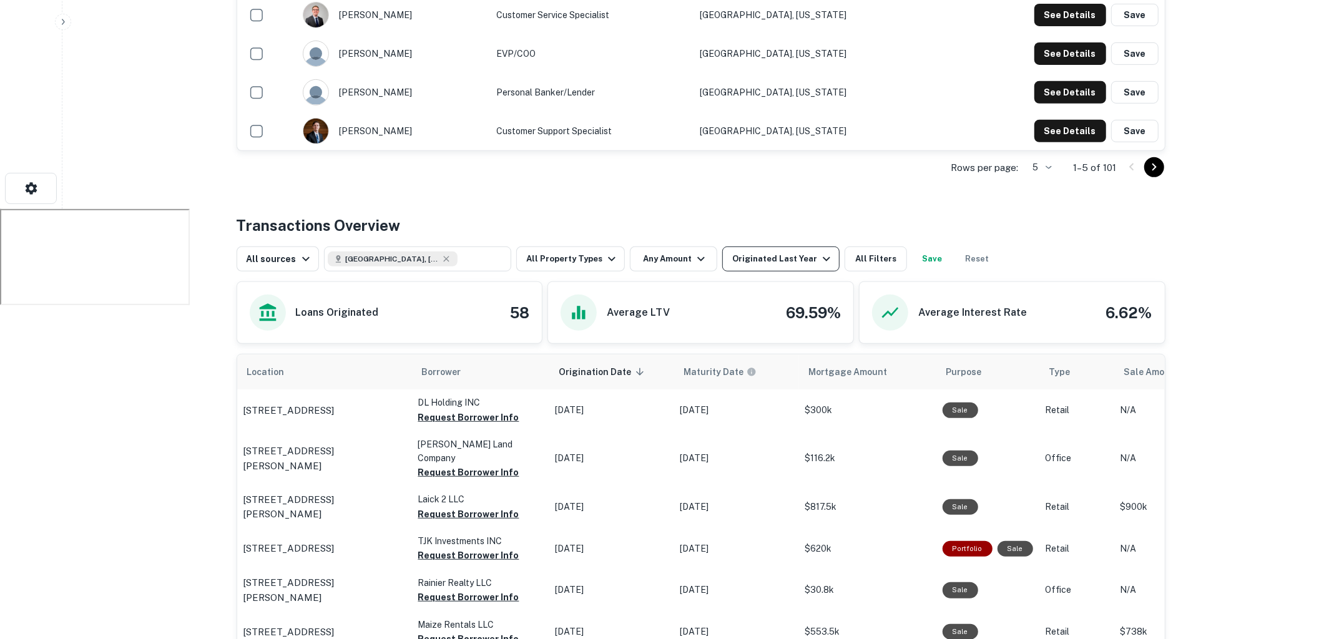
click at [801, 260] on div "Originated Last Year" at bounding box center [783, 259] width 102 height 15
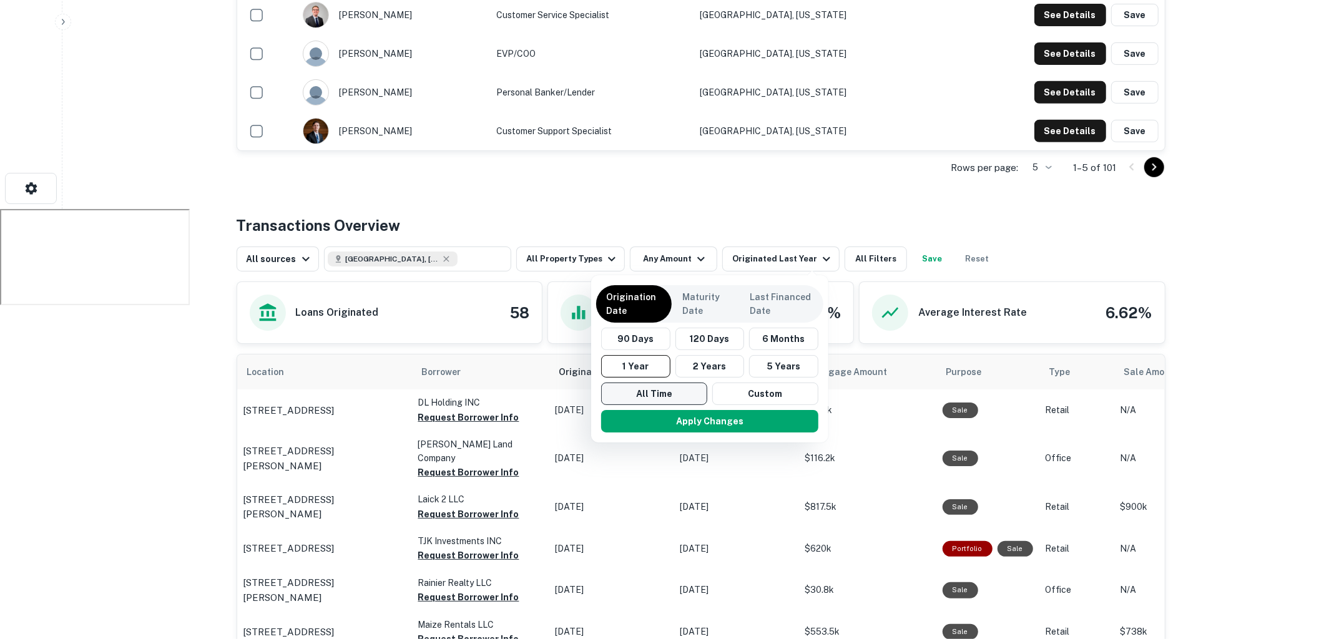
click at [652, 391] on button "All Time" at bounding box center [654, 394] width 106 height 22
click at [668, 419] on button "Apply Changes" at bounding box center [705, 421] width 217 height 22
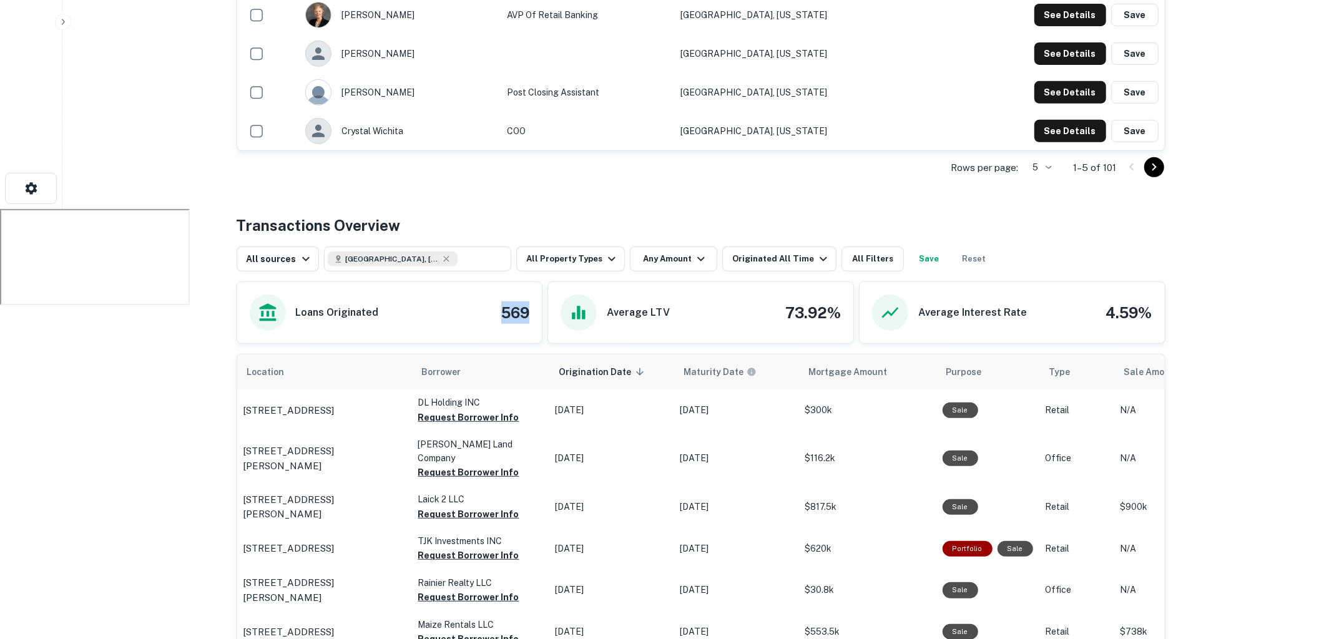
drag, startPoint x: 501, startPoint y: 313, endPoint x: 542, endPoint y: 315, distance: 40.6
click at [542, 315] on div "Loans Originated 569" at bounding box center [389, 312] width 305 height 61
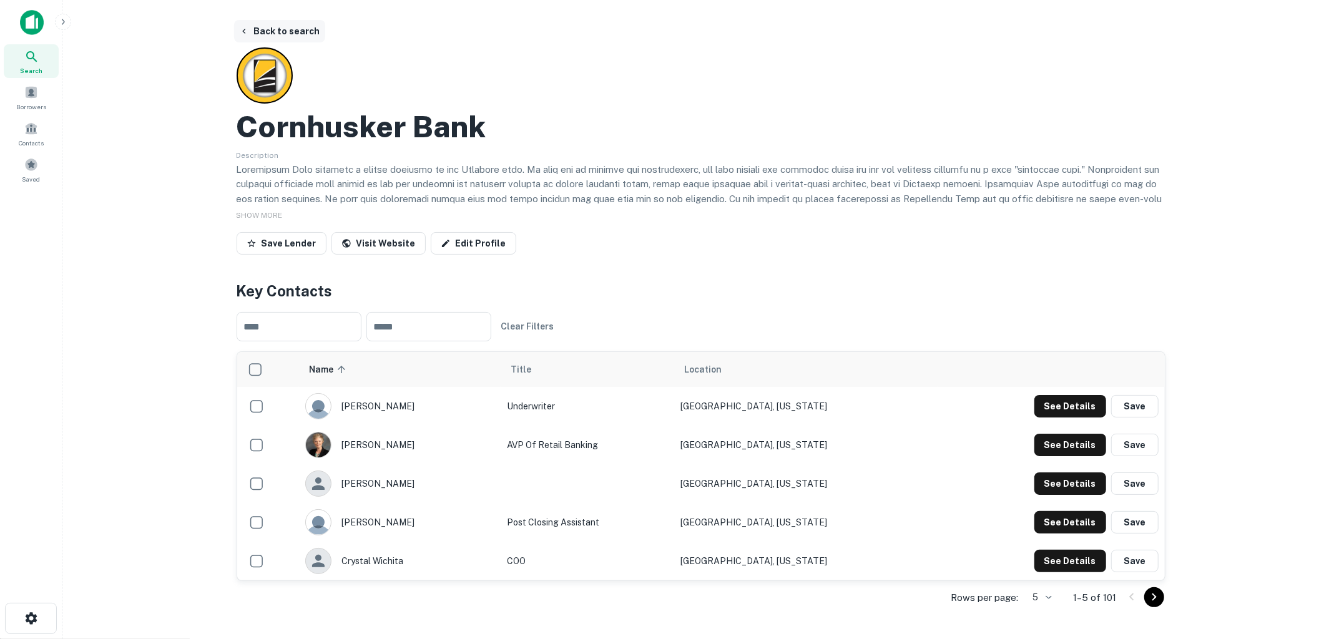
click at [303, 34] on button "Back to search" at bounding box center [279, 31] width 91 height 22
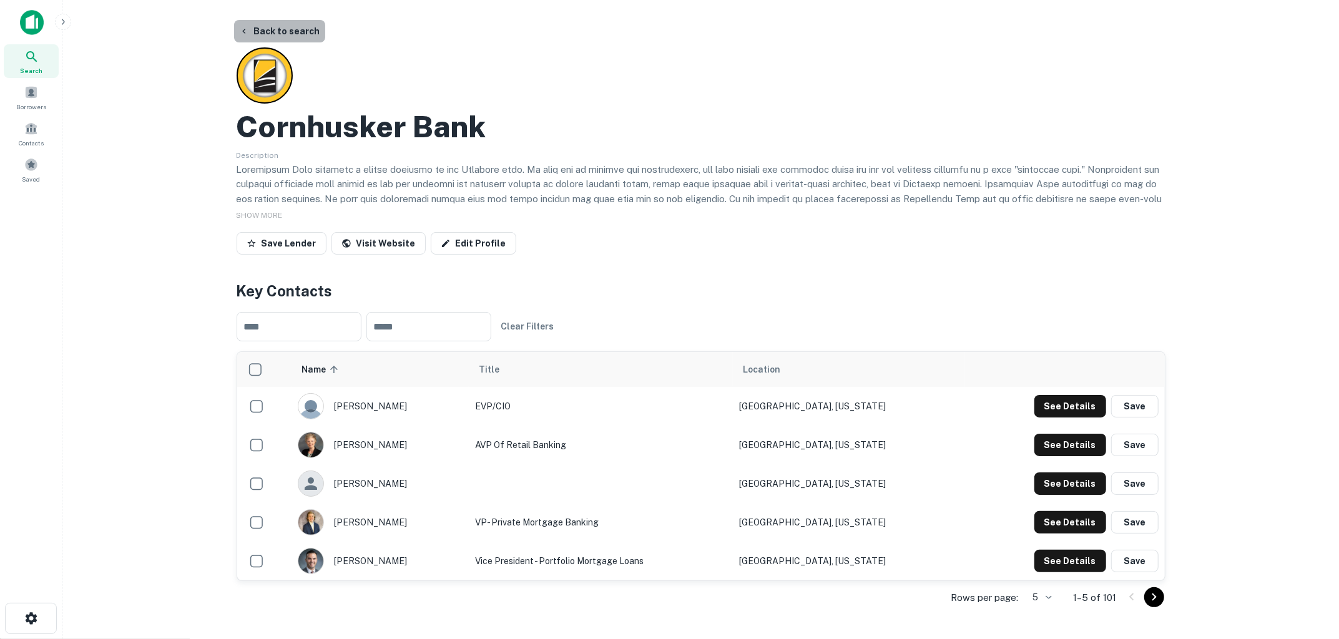
click at [283, 35] on button "Back to search" at bounding box center [279, 31] width 91 height 22
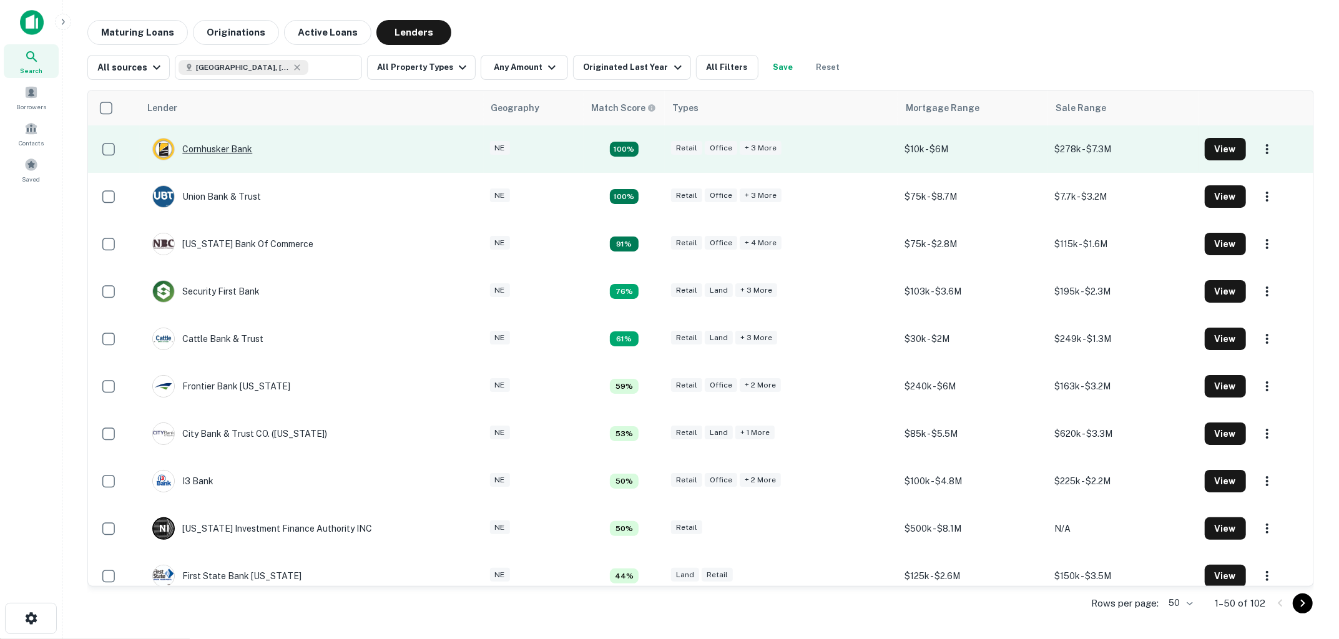
click at [231, 155] on div "Cornhusker Bank" at bounding box center [202, 149] width 100 height 22
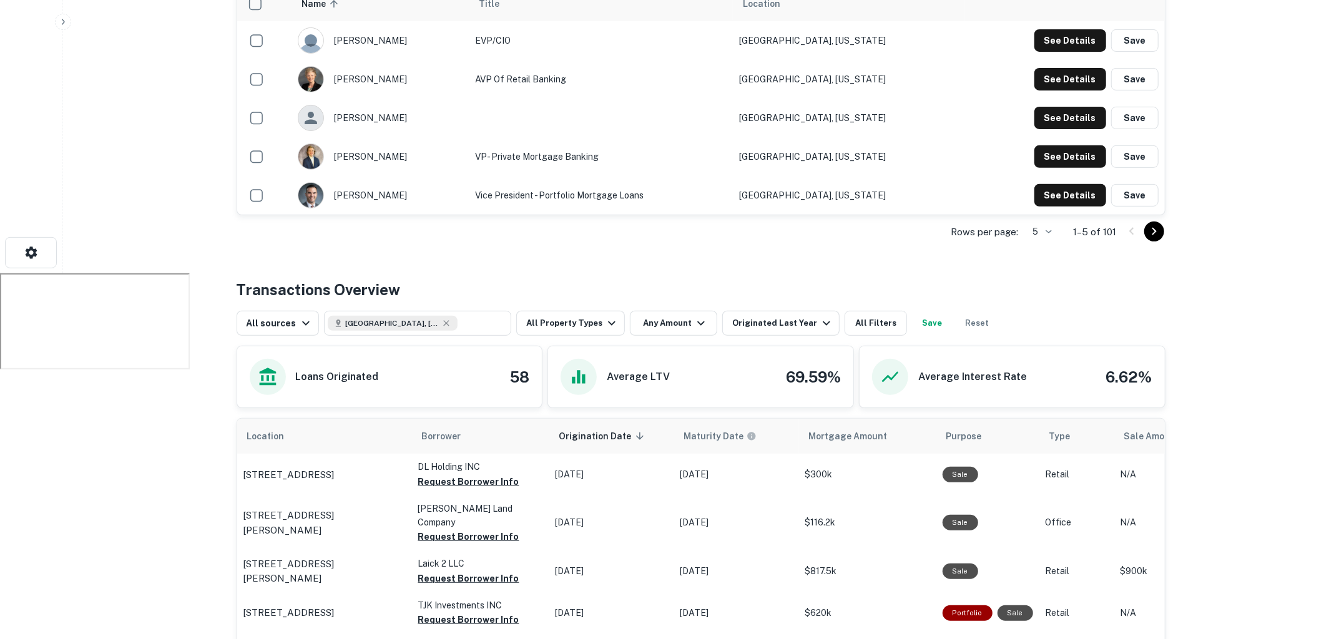
scroll to position [585, 0]
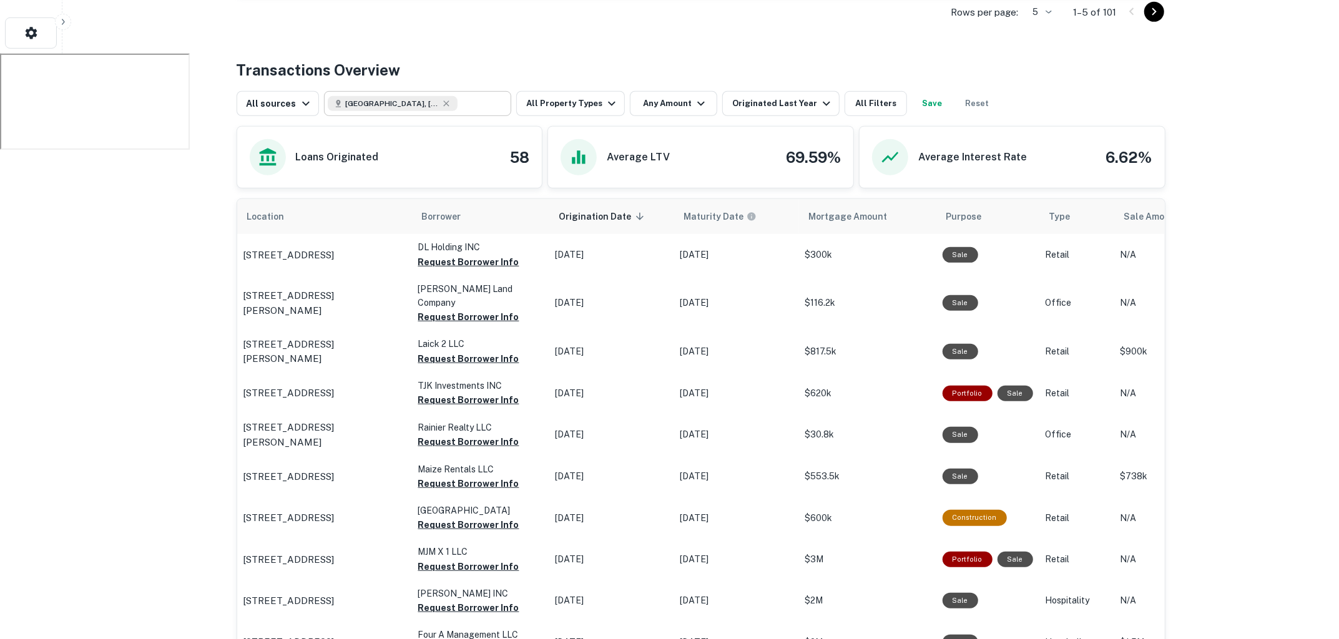
click at [414, 102] on div "[GEOGRAPHIC_DATA], [GEOGRAPHIC_DATA], [GEOGRAPHIC_DATA]" at bounding box center [393, 103] width 130 height 15
type input "**********"
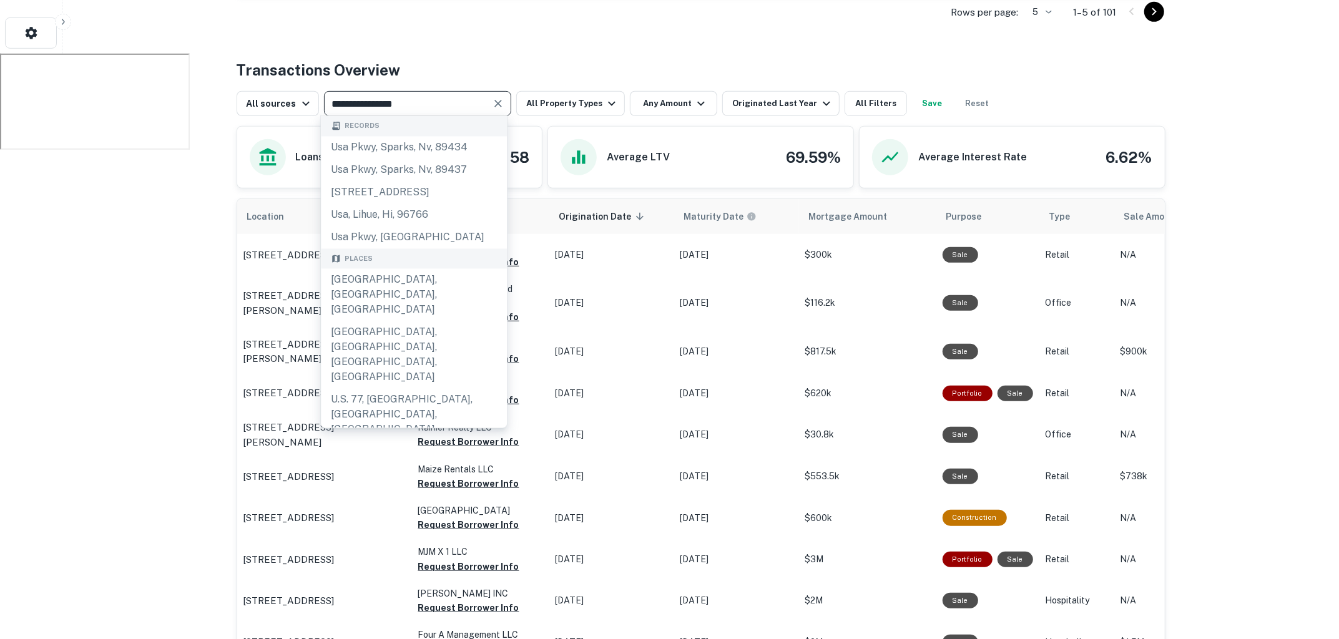
click at [489, 105] on button "Clear" at bounding box center [497, 103] width 17 height 17
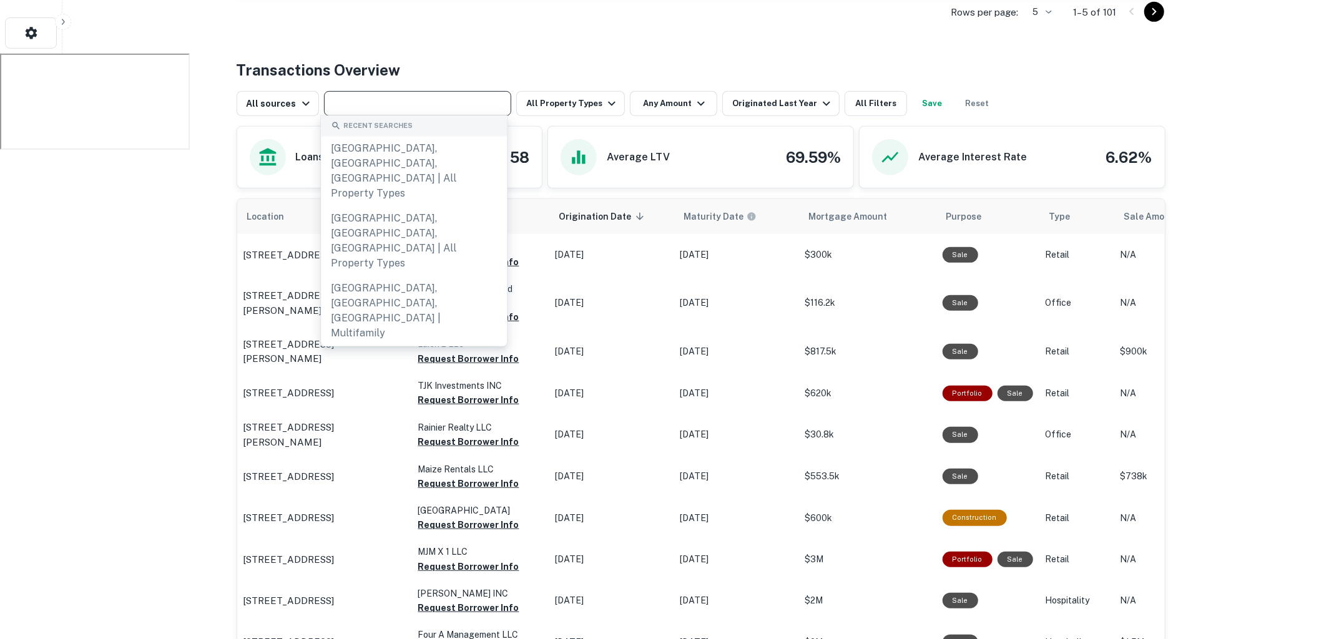
click at [487, 105] on input "text" at bounding box center [417, 103] width 178 height 17
click at [819, 103] on icon "button" at bounding box center [826, 103] width 15 height 15
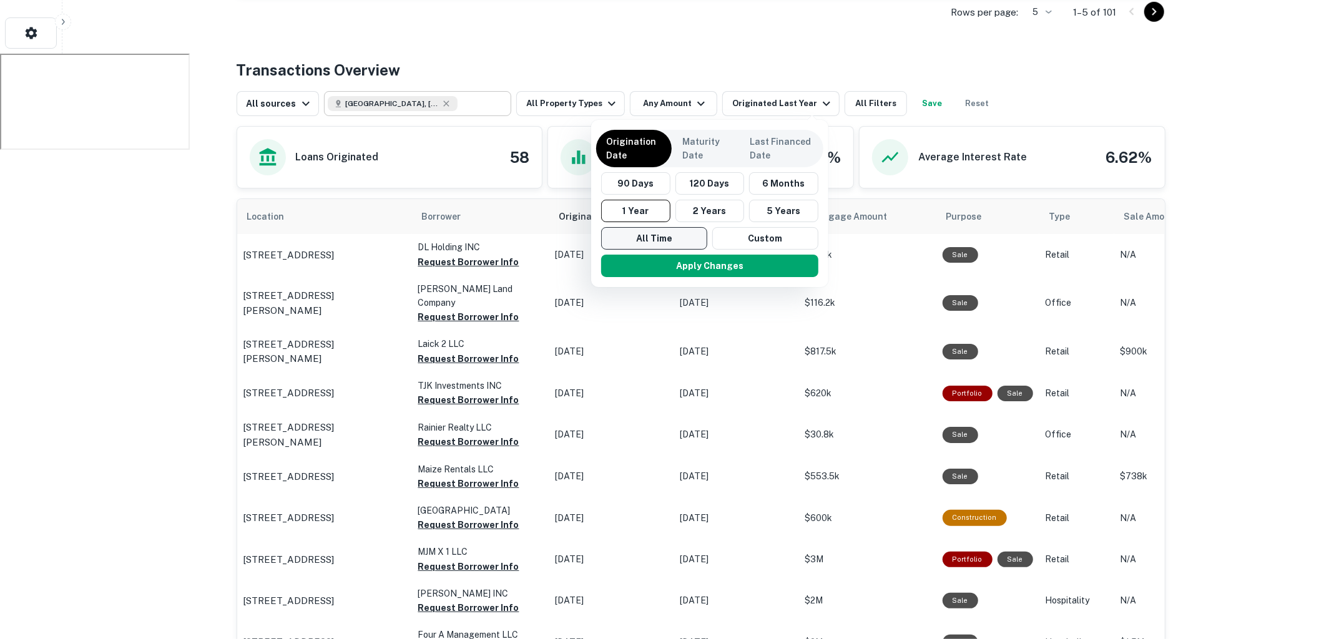
click at [682, 236] on button "All Time" at bounding box center [654, 238] width 106 height 22
click at [684, 268] on button "Apply Changes" at bounding box center [705, 266] width 217 height 22
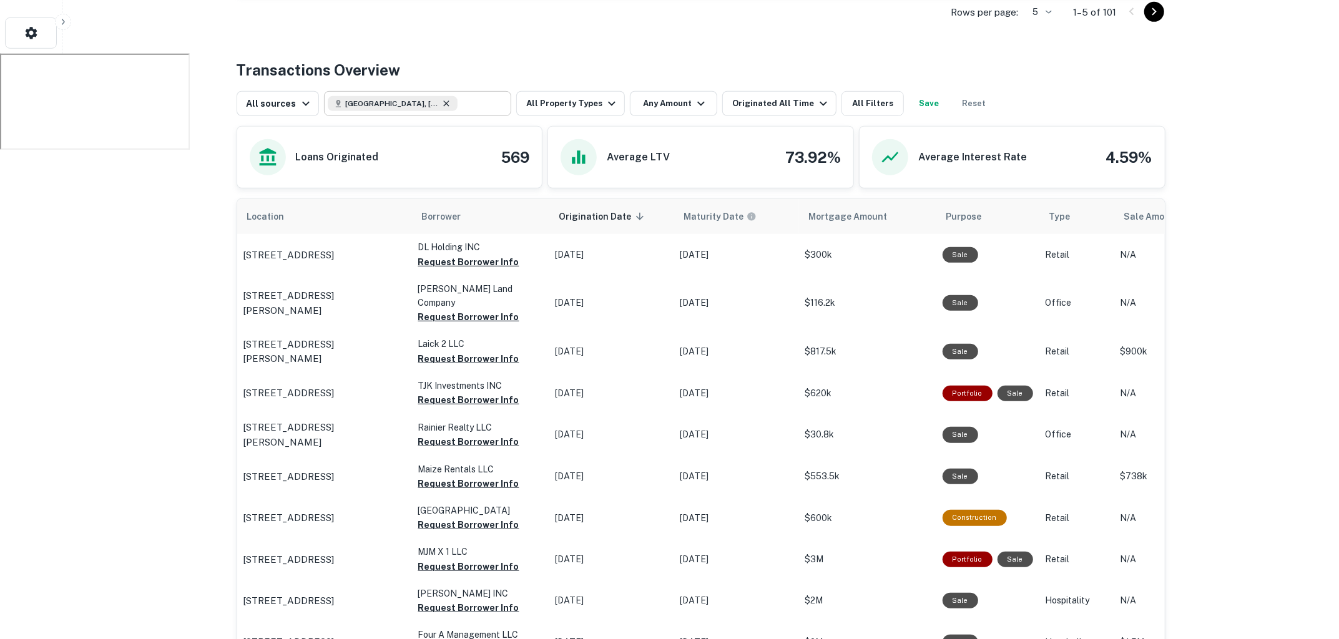
click at [441, 104] on icon at bounding box center [446, 104] width 10 height 10
type input "**********"
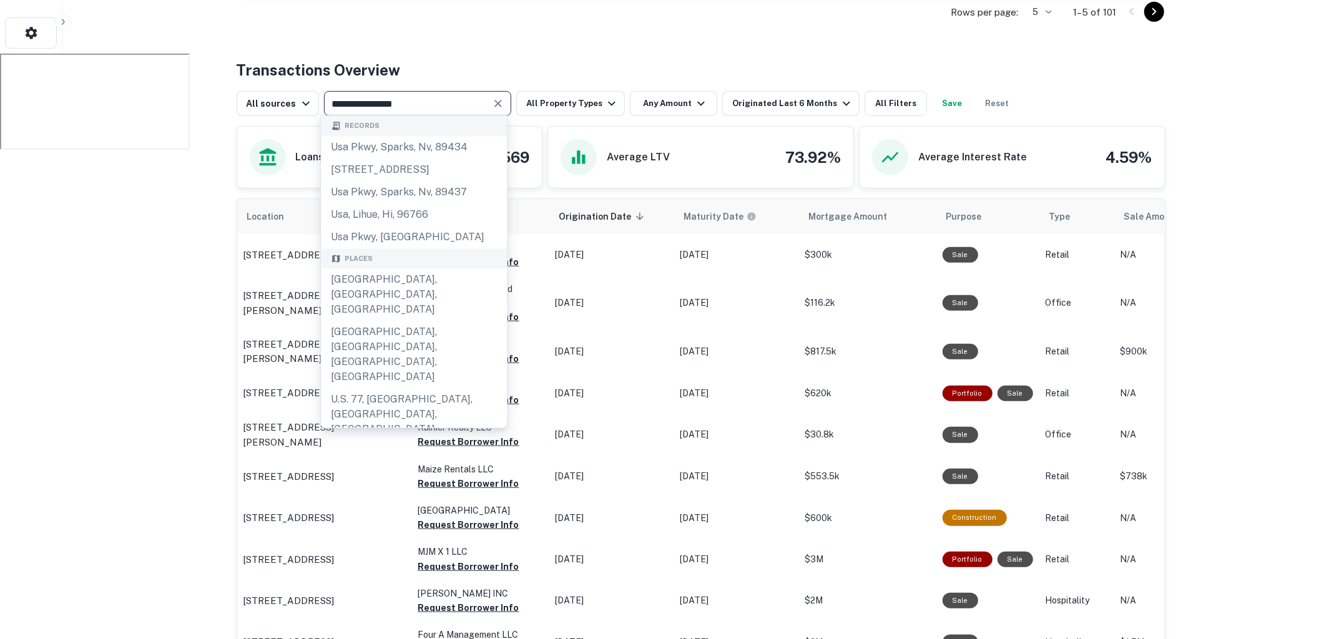
click at [495, 104] on icon "Clear" at bounding box center [498, 103] width 12 height 12
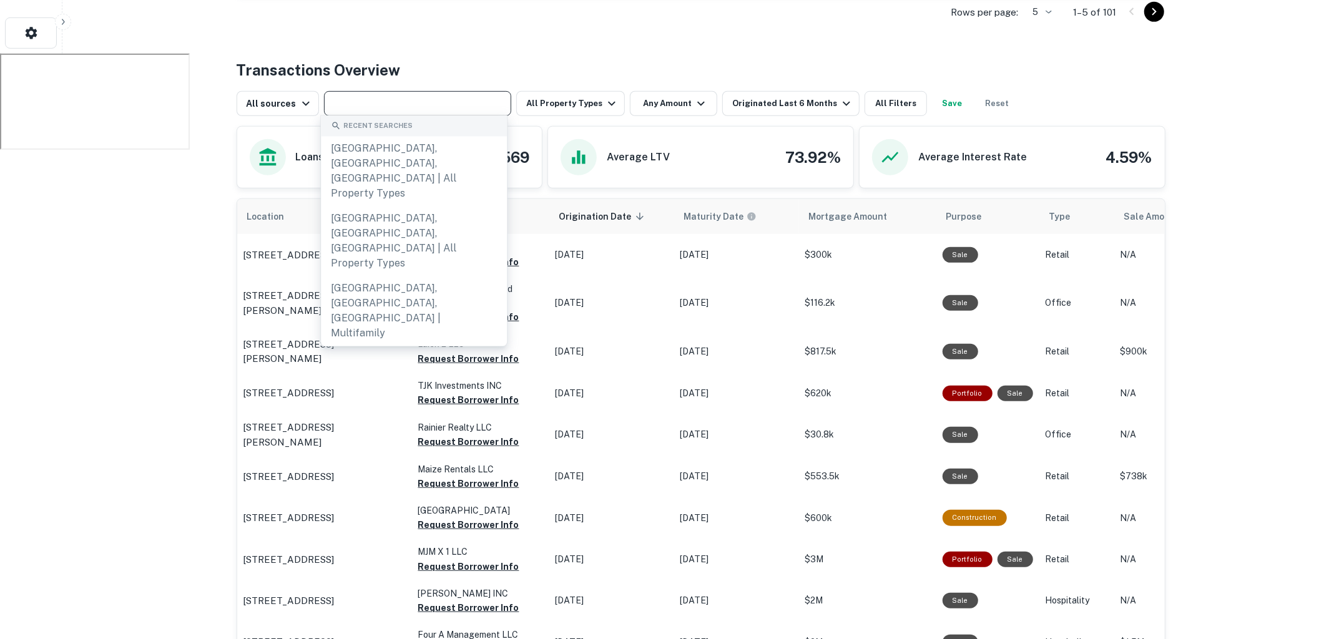
click at [501, 35] on div "Back to search Cornhusker Bank Description SHOW MORE Save Lender Visit Website …" at bounding box center [701, 503] width 959 height 2137
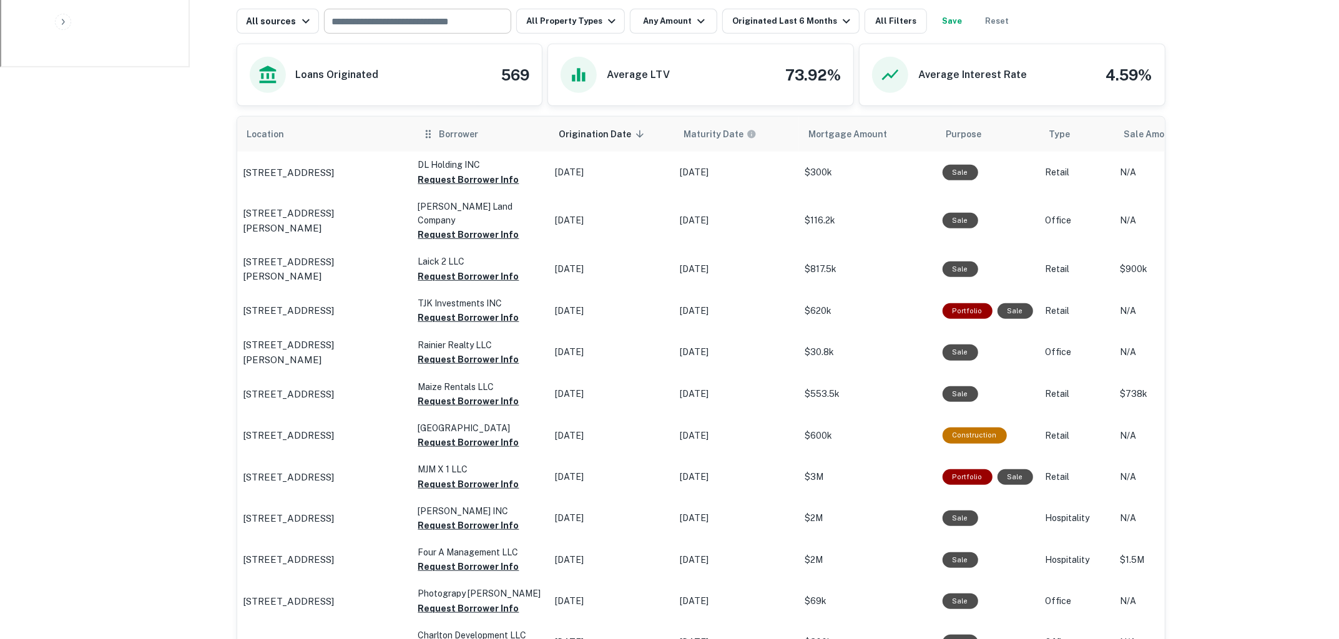
scroll to position [587, 0]
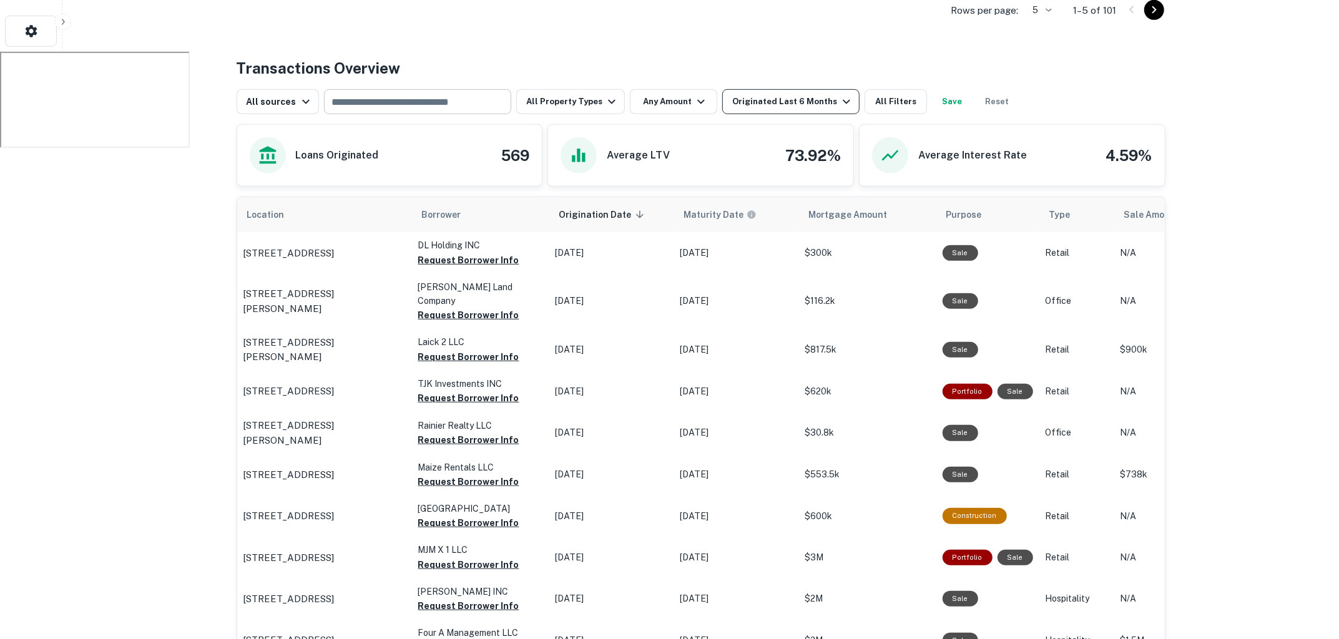
click at [828, 92] on button "Originated Last 6 Months" at bounding box center [790, 101] width 137 height 25
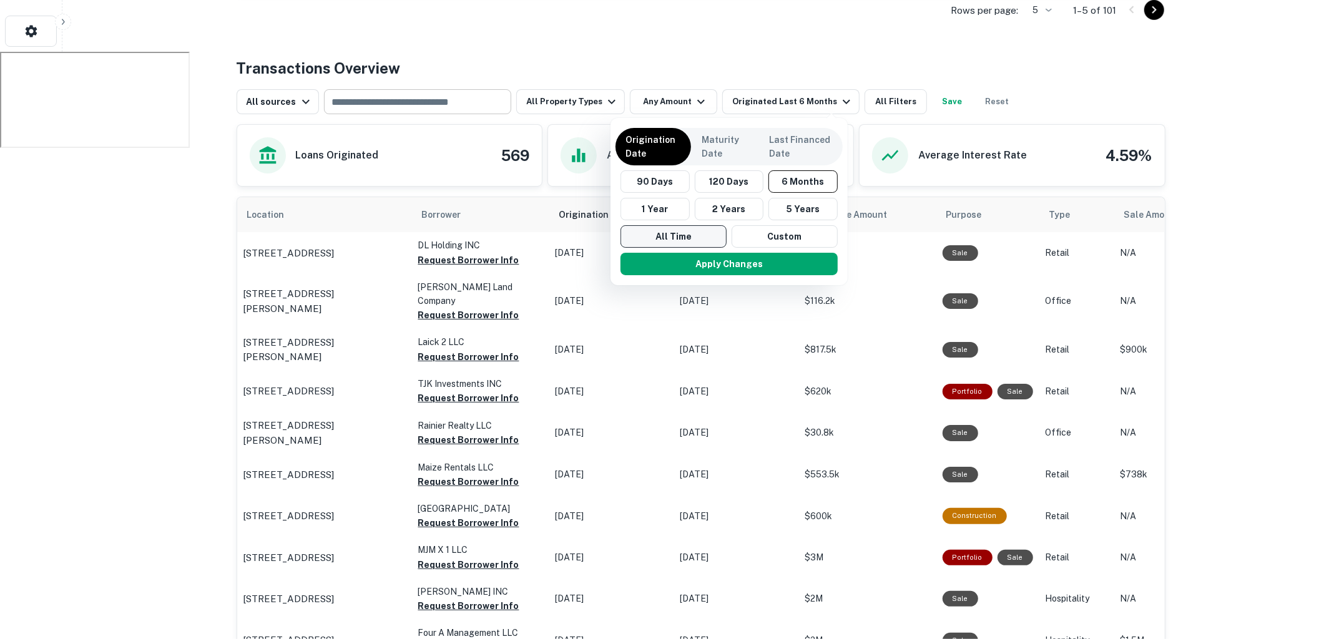
click at [666, 230] on button "All Time" at bounding box center [673, 236] width 106 height 22
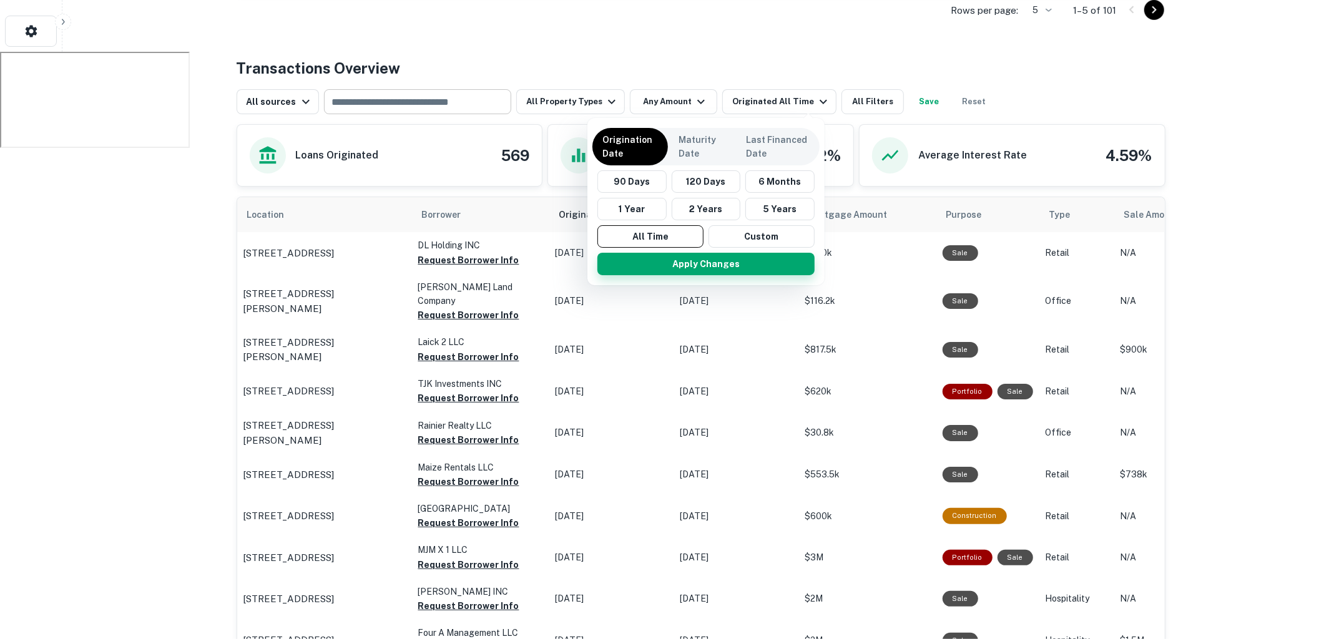
click at [680, 264] on button "Apply Changes" at bounding box center [705, 264] width 217 height 22
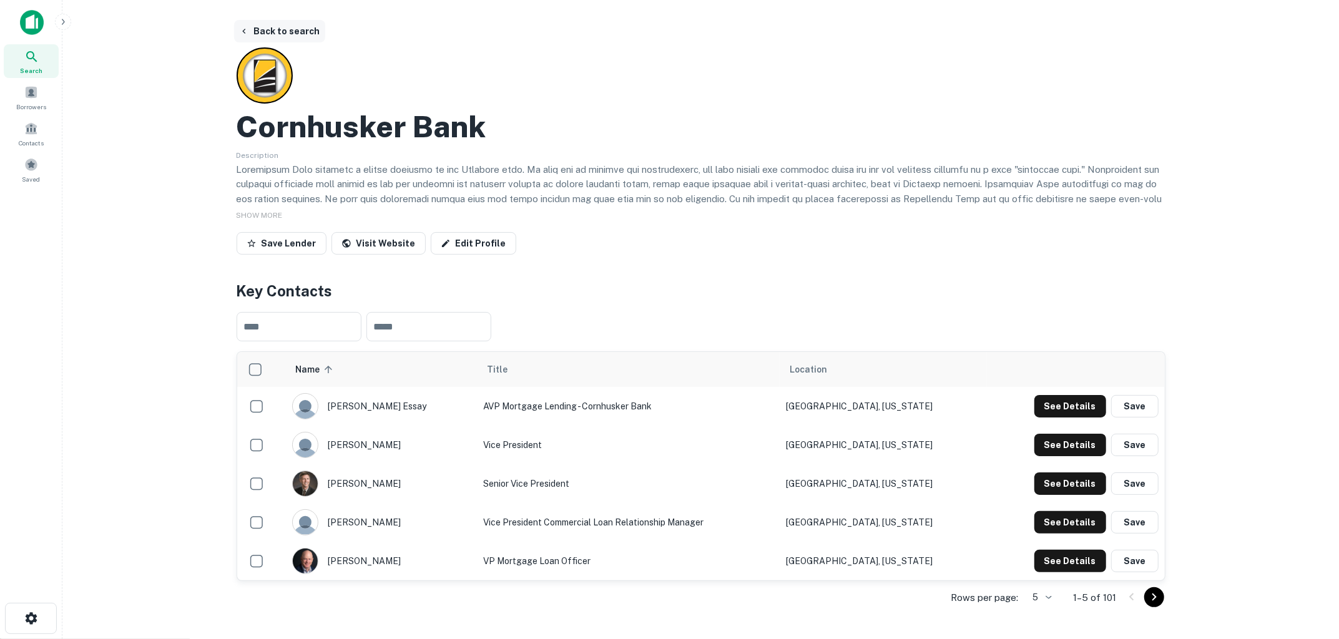
click at [290, 34] on button "Back to search" at bounding box center [279, 31] width 91 height 22
click at [32, 62] on icon at bounding box center [31, 56] width 15 height 15
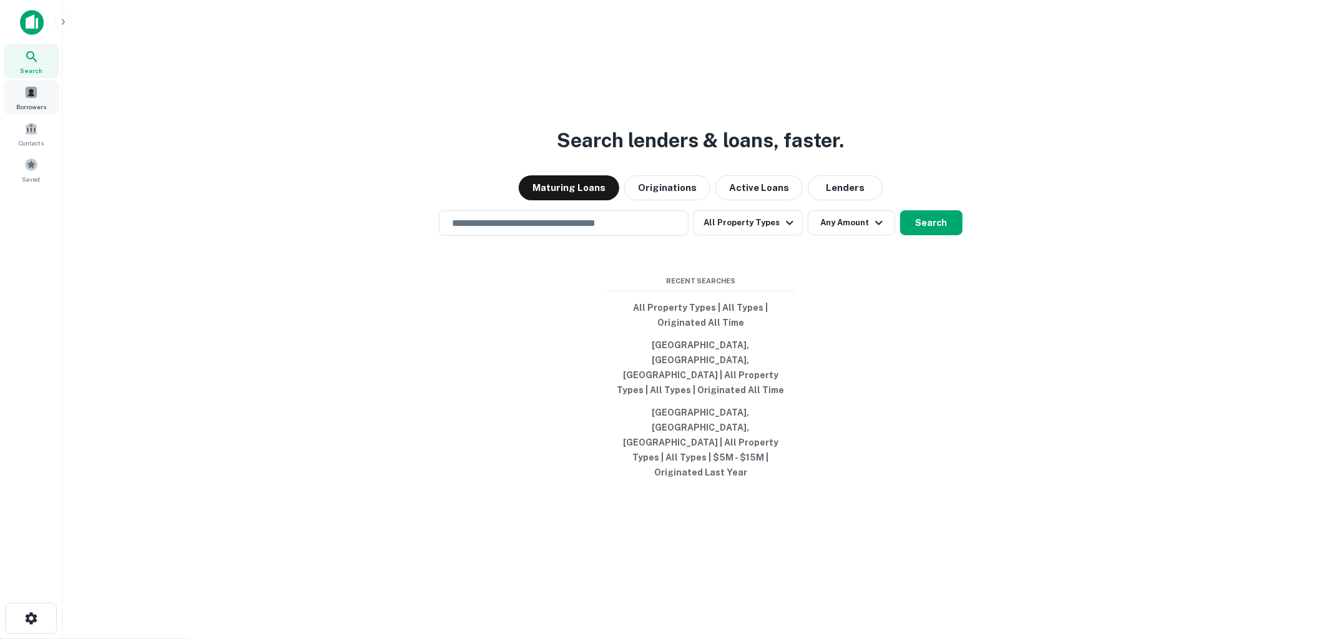
click at [26, 97] on span at bounding box center [31, 92] width 14 height 14
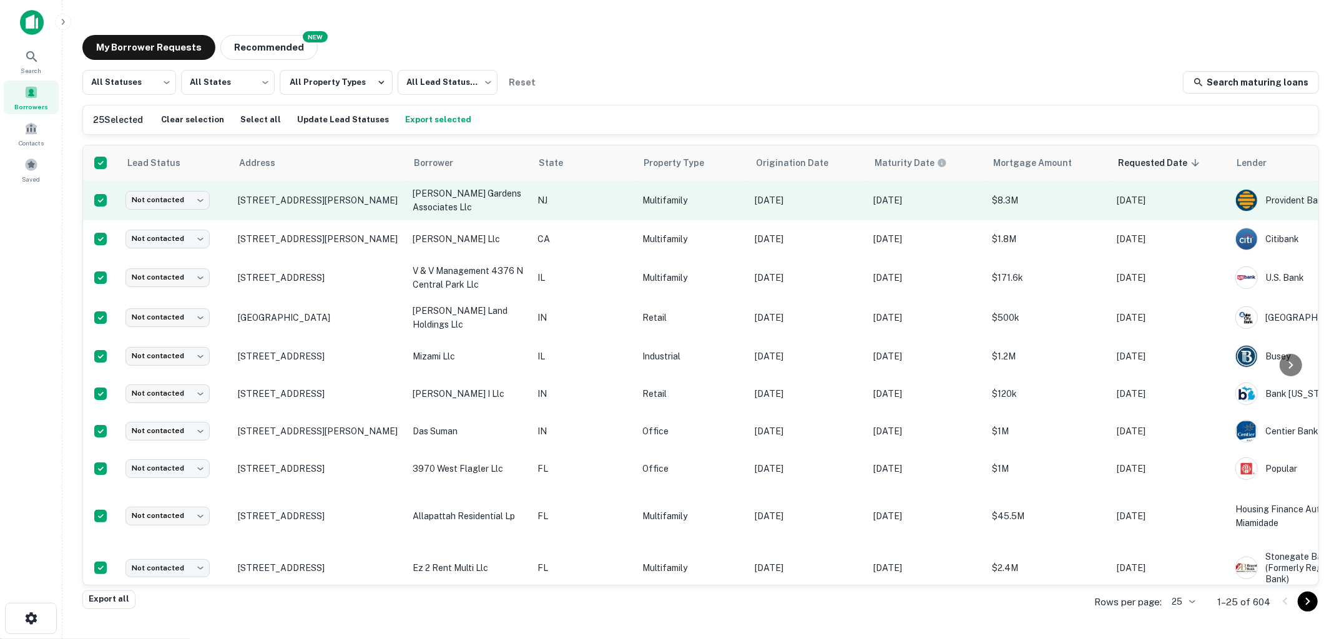
scroll to position [0, 105]
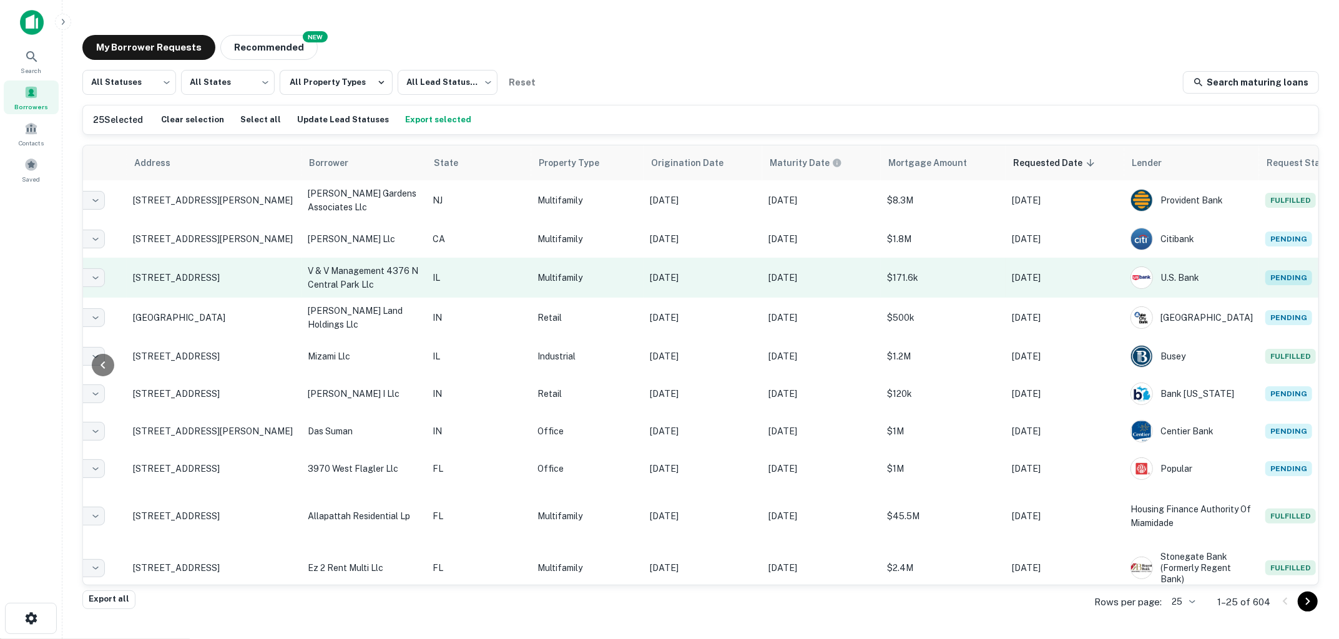
click at [762, 285] on td "[DATE]" at bounding box center [821, 278] width 119 height 40
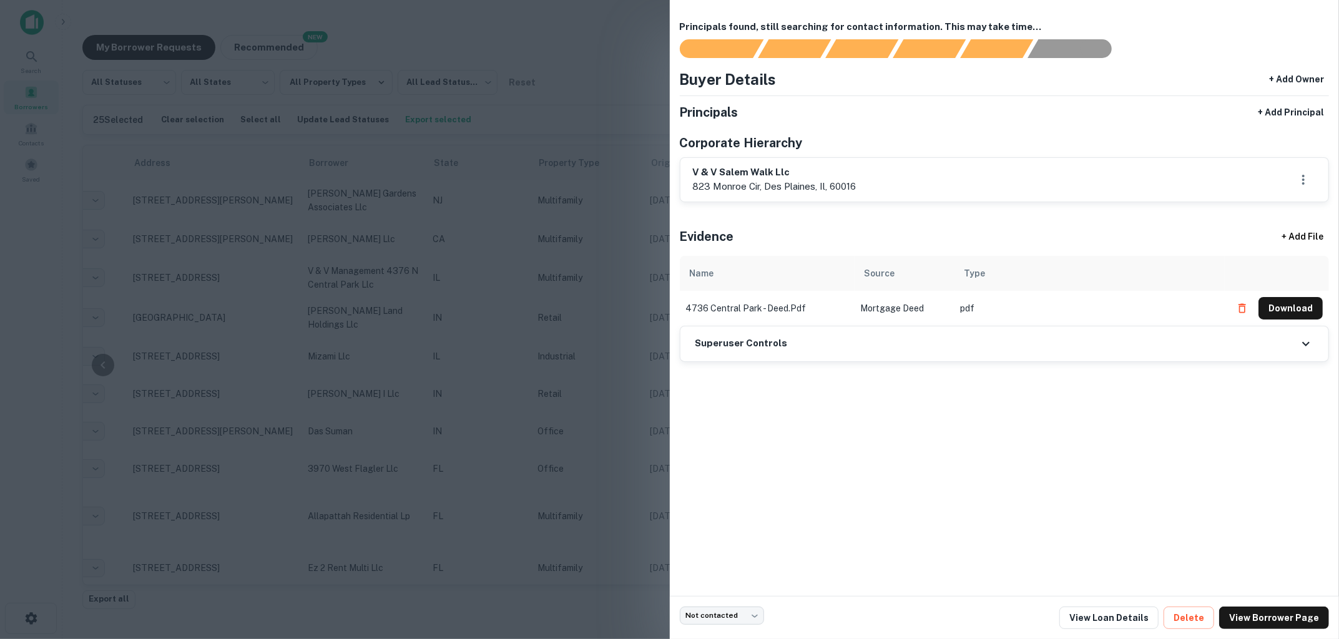
click at [580, 315] on div at bounding box center [669, 319] width 1339 height 639
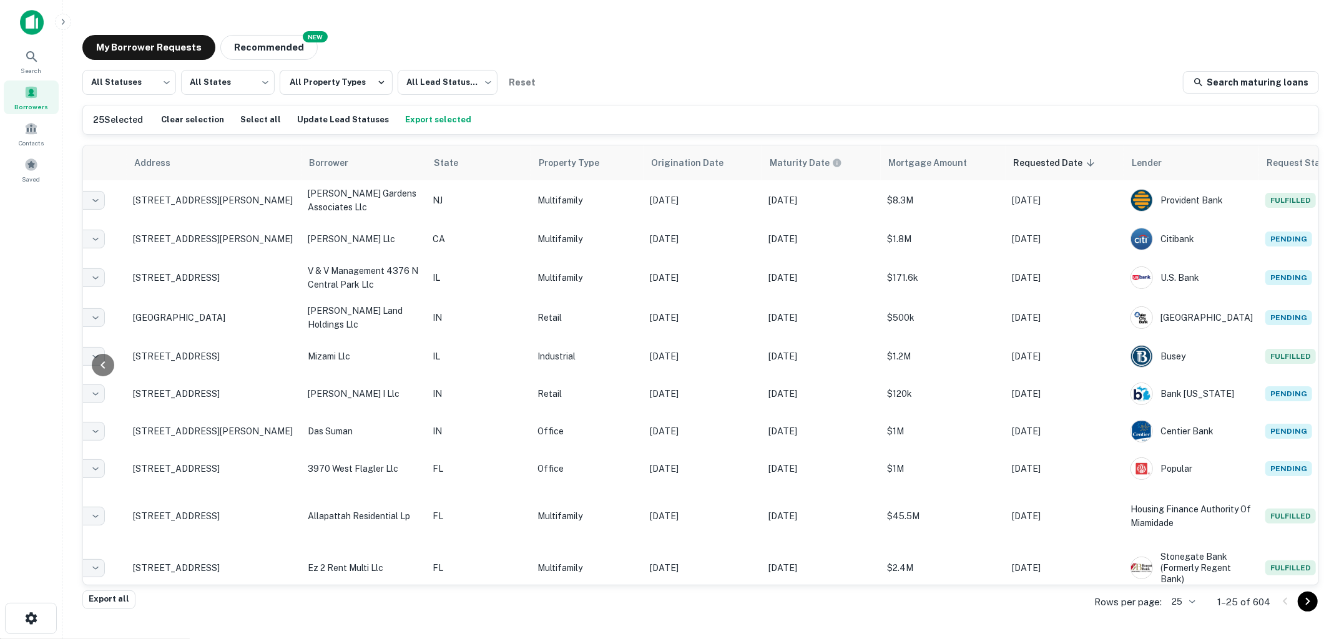
click at [773, 79] on div "All Statuses *** ​ All States *** ​ All Property Types All Lead Statuses *** ​ …" at bounding box center [700, 82] width 1236 height 25
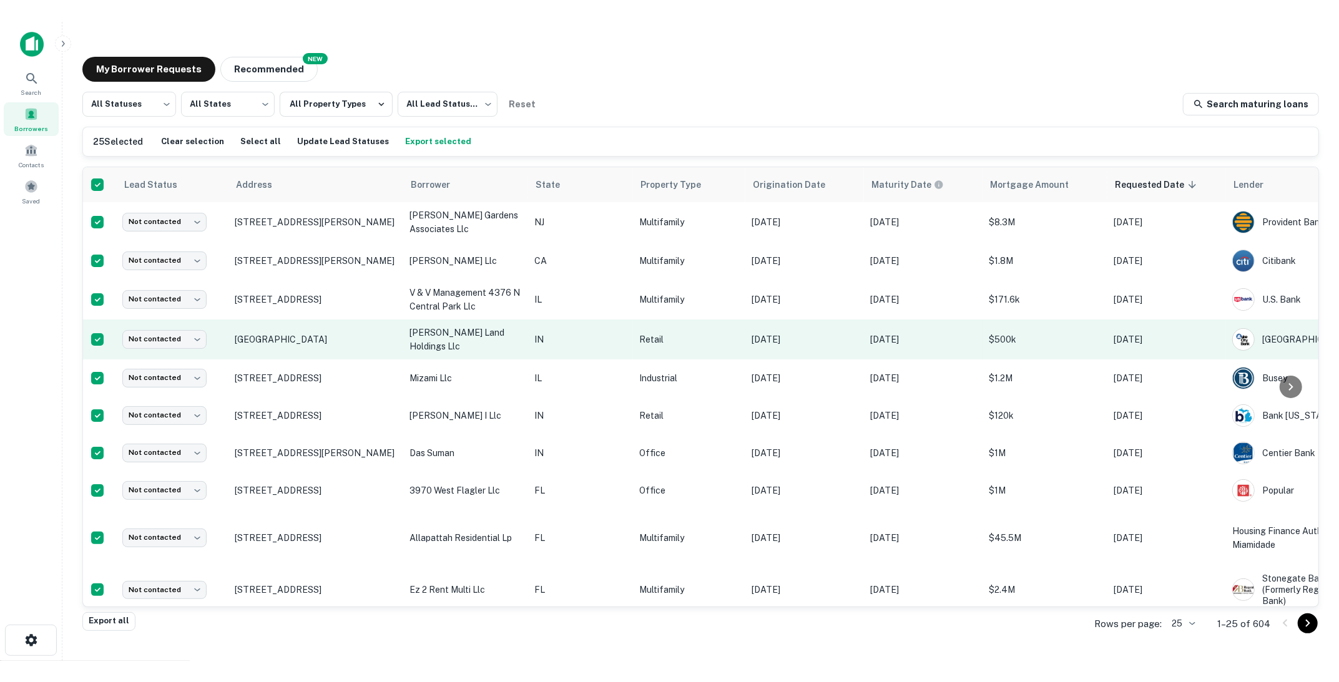
scroll to position [0, 0]
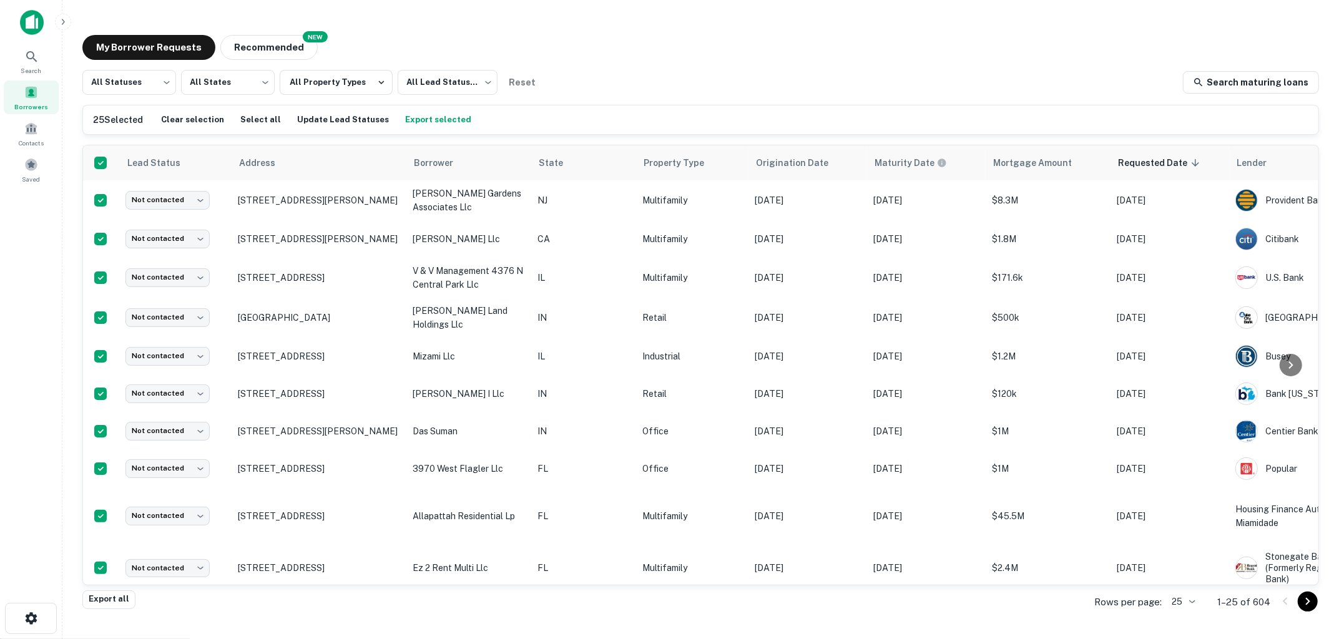
click at [643, 75] on div "All Statuses *** ​ All States *** ​ All Property Types All Lead Statuses *** ​ …" at bounding box center [700, 82] width 1236 height 25
